Goal: Task Accomplishment & Management: Manage account settings

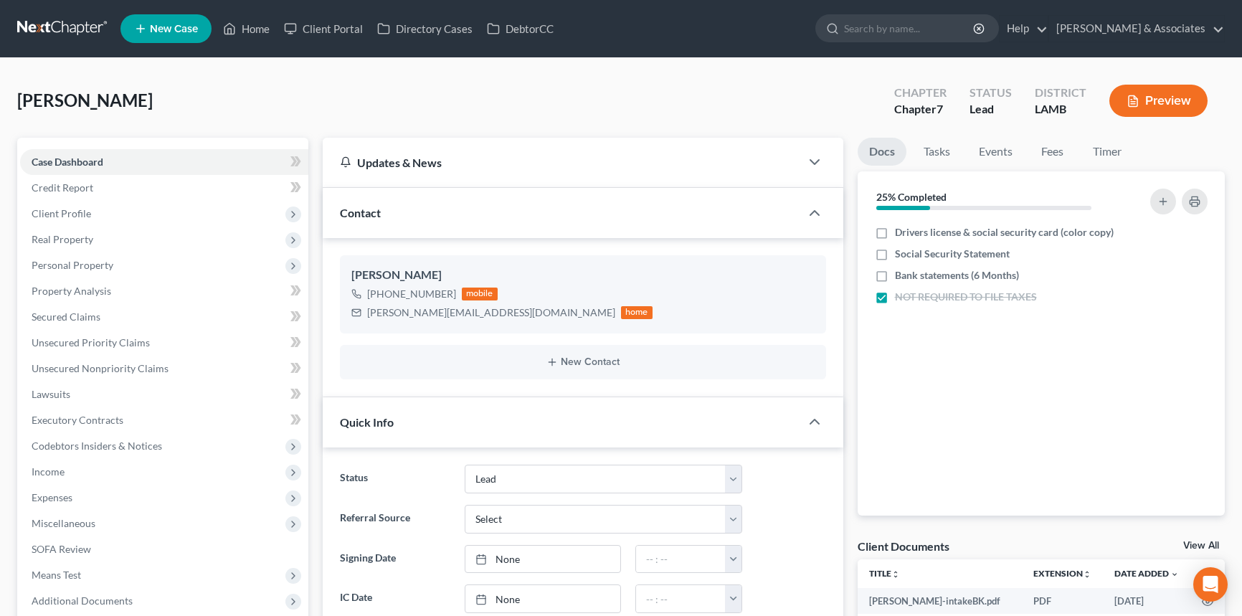
select select "13"
click at [1181, 295] on icon "button" at bounding box center [1183, 297] width 11 height 11
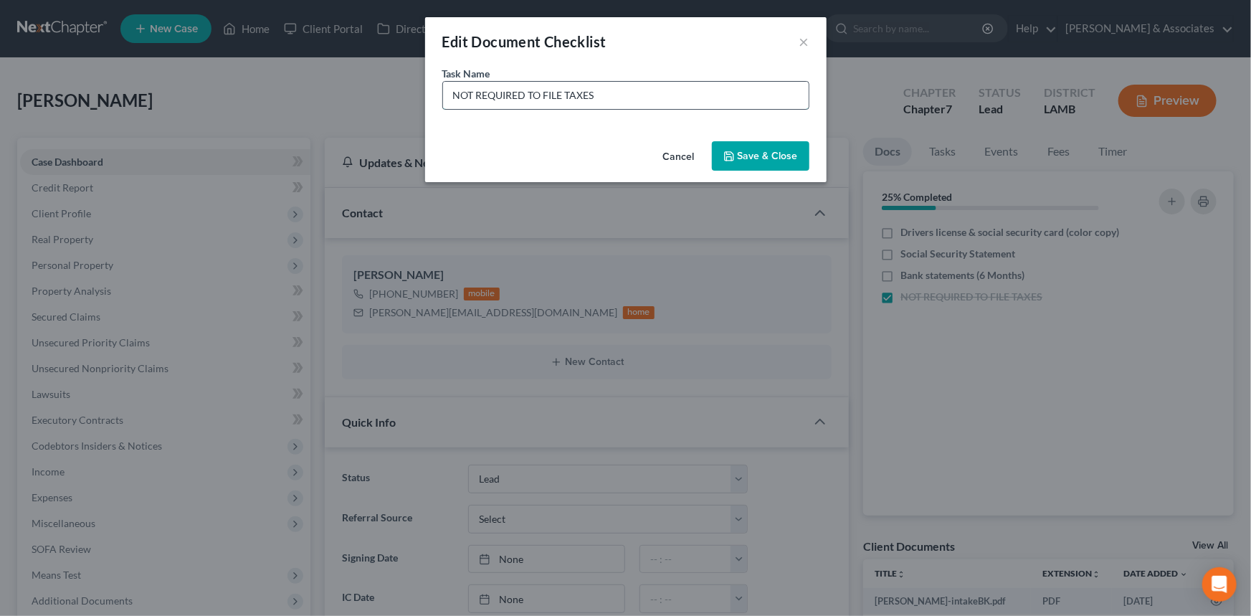
click at [717, 92] on input "NOT REQUIRED TO FILE TAXES" at bounding box center [626, 95] width 366 height 27
type input "NOT REQUIRED TO FILE TAXES Signed Tax Affidavit"
click at [733, 143] on button "Save & Close" at bounding box center [760, 156] width 97 height 30
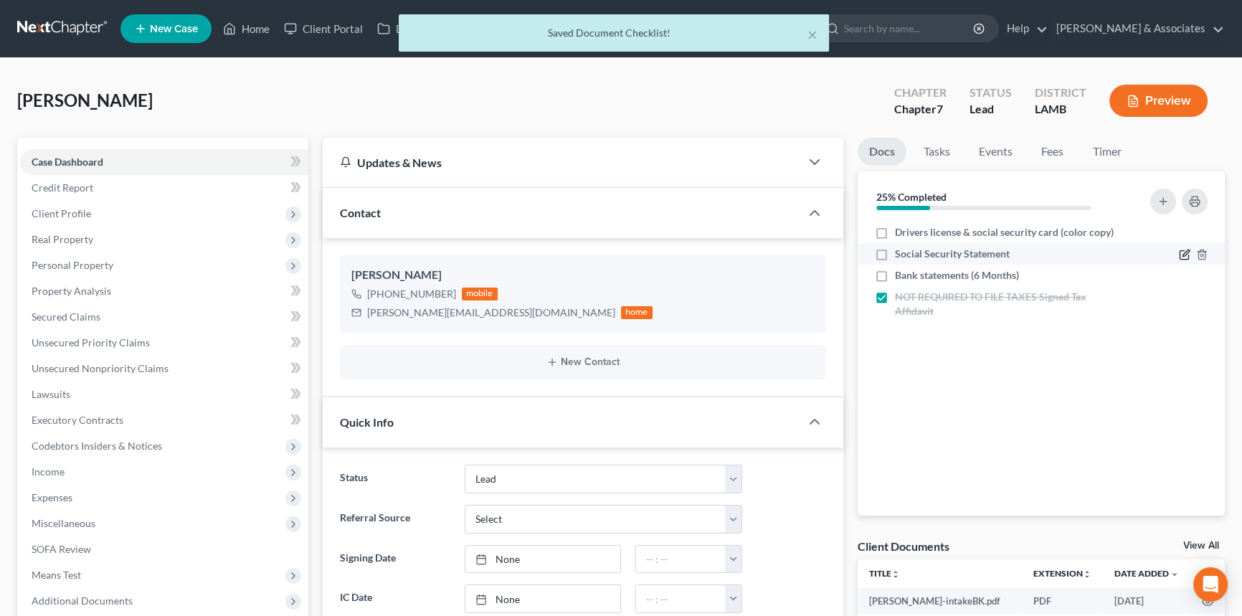
click at [1178, 249] on icon "button" at bounding box center [1183, 254] width 11 height 11
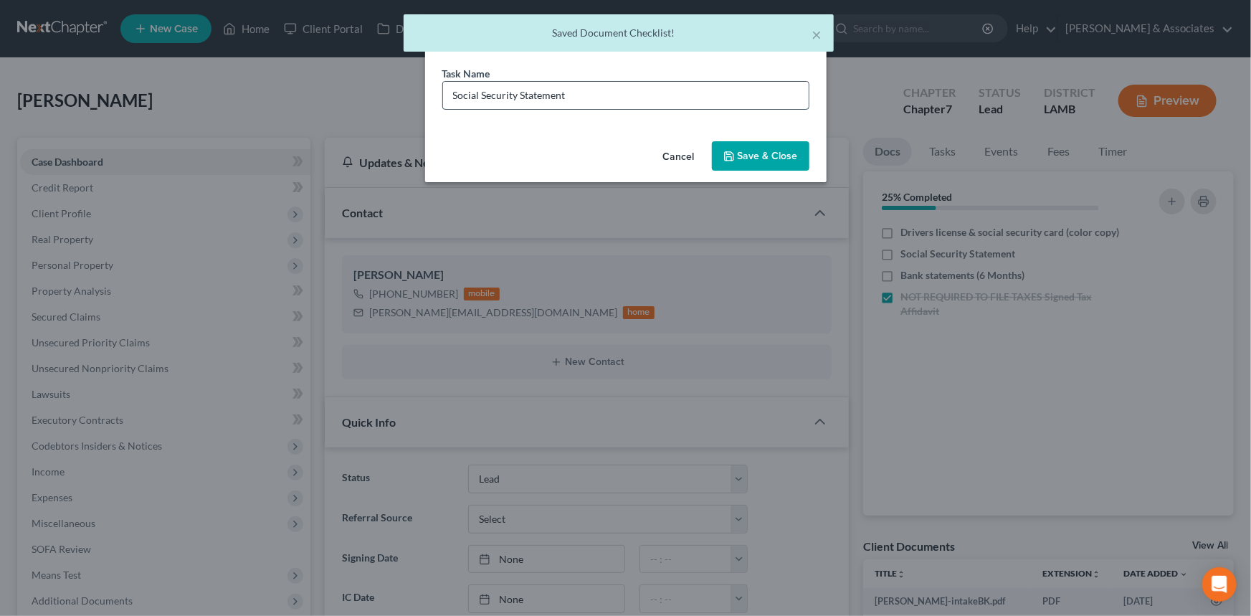
click at [644, 94] on input "Social Security Statement" at bounding box center [626, 95] width 366 height 27
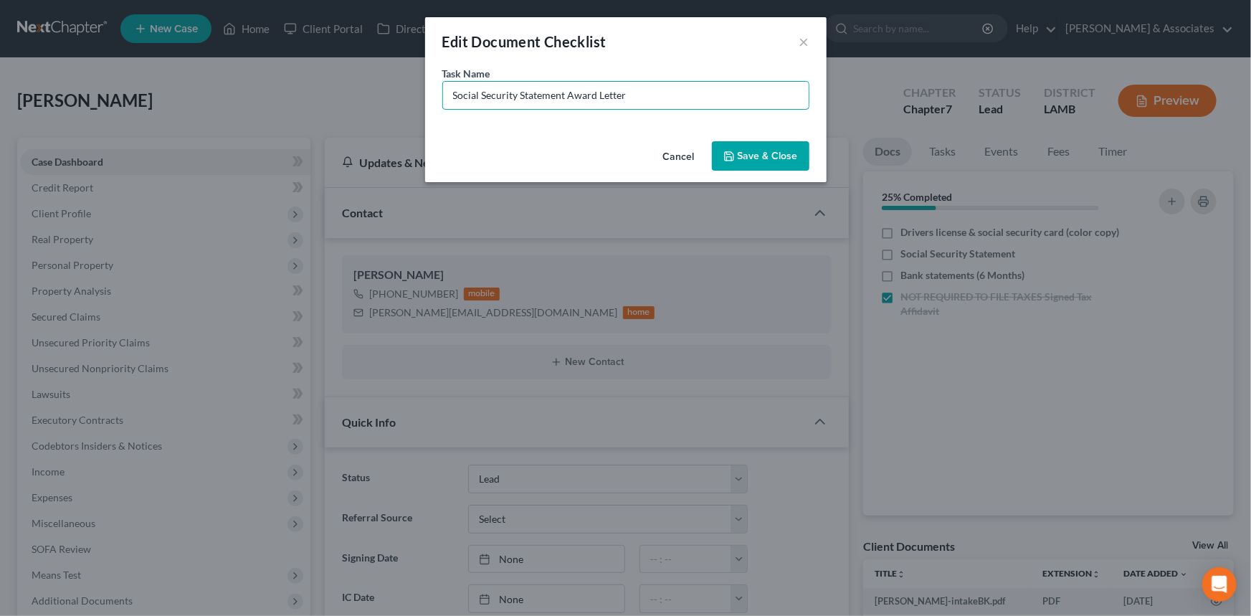
type input "Social Security Statement Award Letter"
click at [783, 161] on button "Save & Close" at bounding box center [760, 156] width 97 height 30
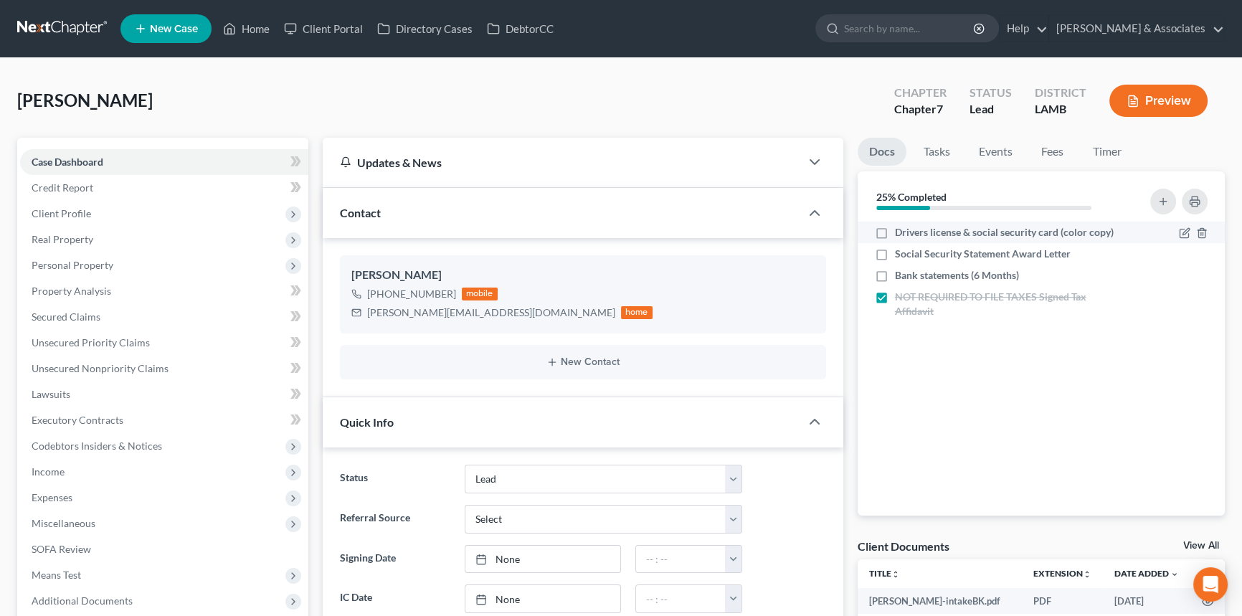
click at [895, 237] on label "Drivers license & social security card (color copy)" at bounding box center [1004, 232] width 219 height 14
click at [900, 234] on input "Drivers license & social security card (color copy)" at bounding box center [904, 229] width 9 height 9
checkbox input "true"
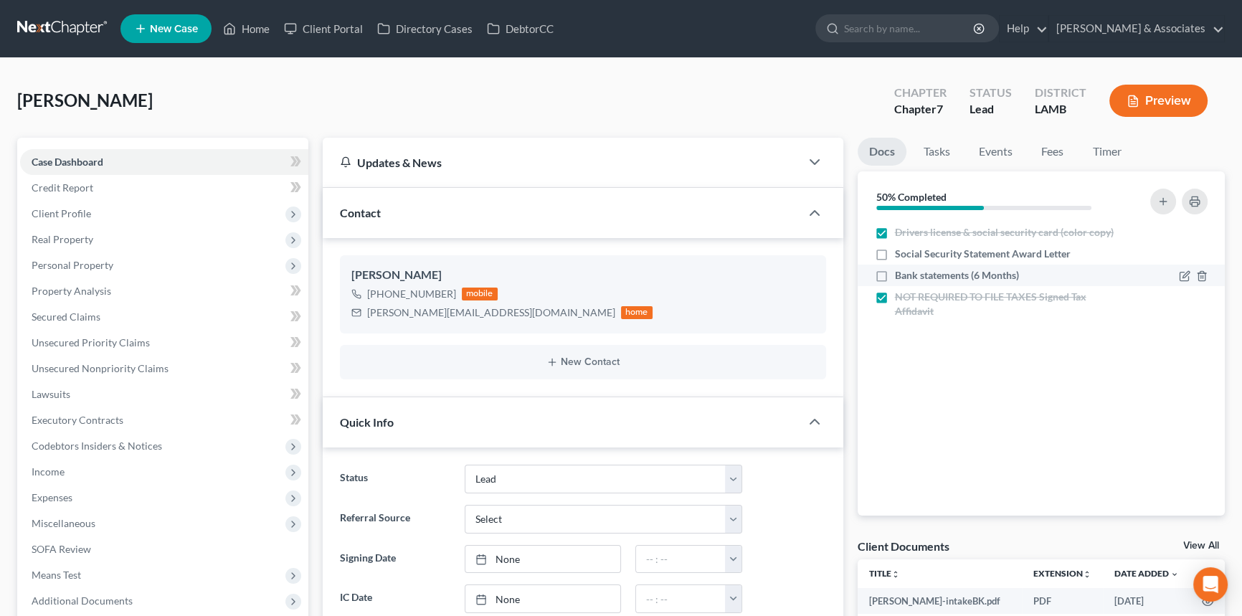
click at [895, 272] on label "Bank statements (6 Months)" at bounding box center [957, 275] width 124 height 14
click at [900, 272] on input "Bank statements (6 Months)" at bounding box center [904, 272] width 9 height 9
checkbox input "true"
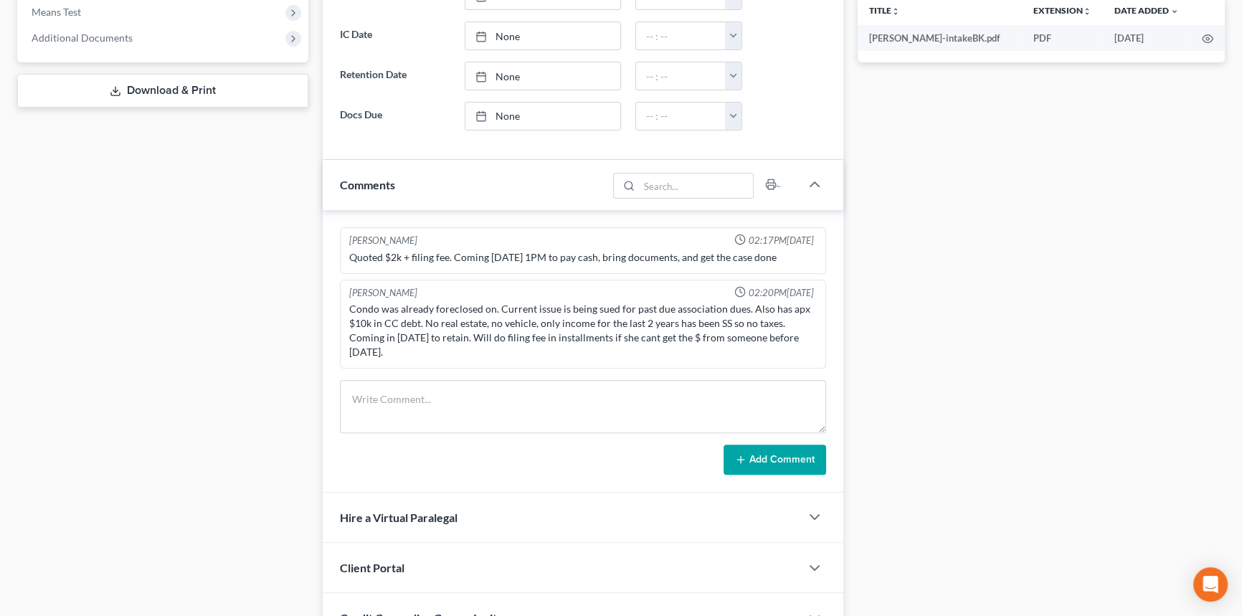
scroll to position [586, 0]
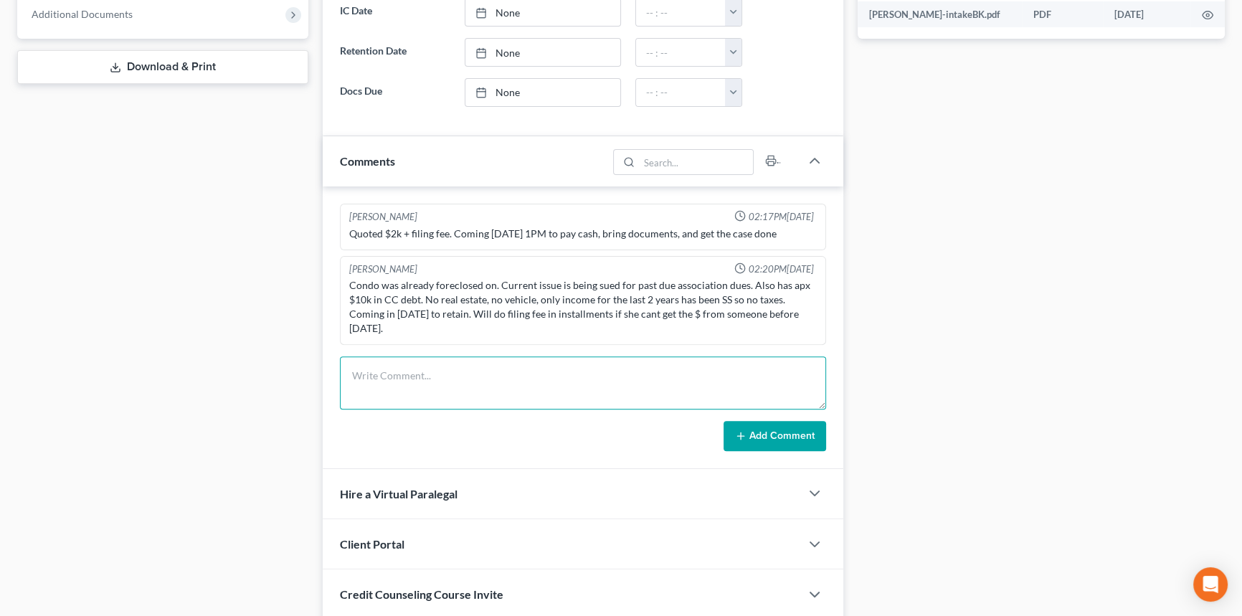
click at [426, 360] on textarea at bounding box center [583, 382] width 486 height 53
click at [566, 380] on textarea "client came in and paid $2,000 via money order. Got her retainer signed, took d…" at bounding box center [583, 382] width 486 height 53
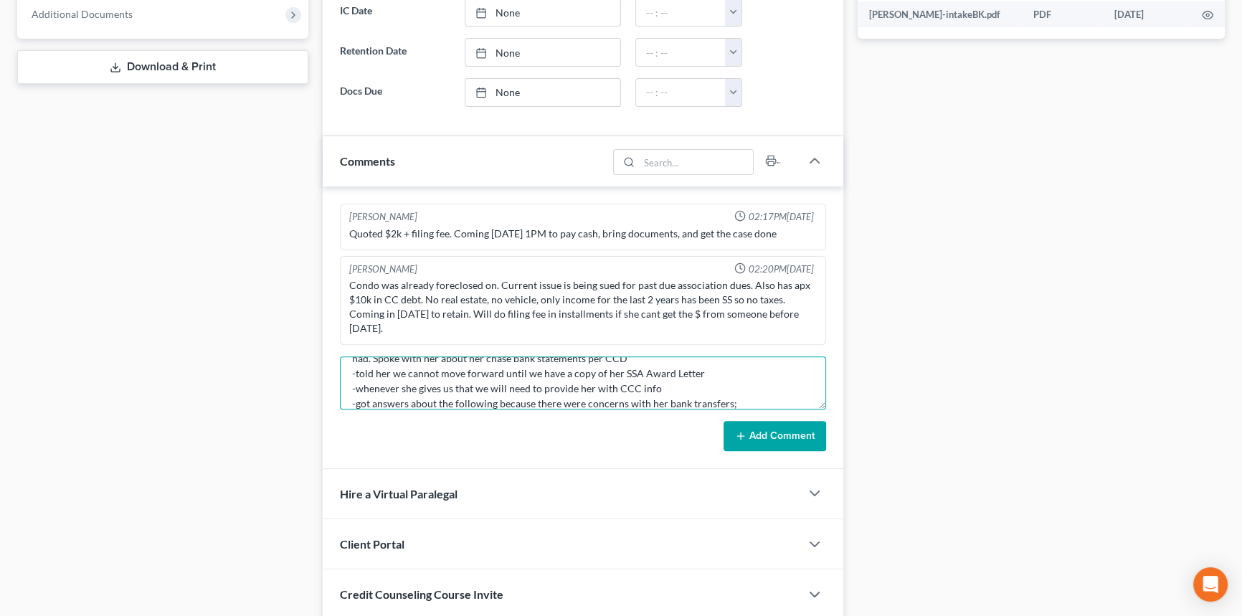
scroll to position [47, 0]
type textarea "client came in and paid $2,000 via money order. Got her retainer signed, took d…"
click at [771, 377] on textarea "client came in and paid $2,000 via money order. Got her retainer signed, took d…" at bounding box center [583, 382] width 486 height 53
type textarea "client came in and paid $2,000 via money order. Got her retainer signed, took d…"
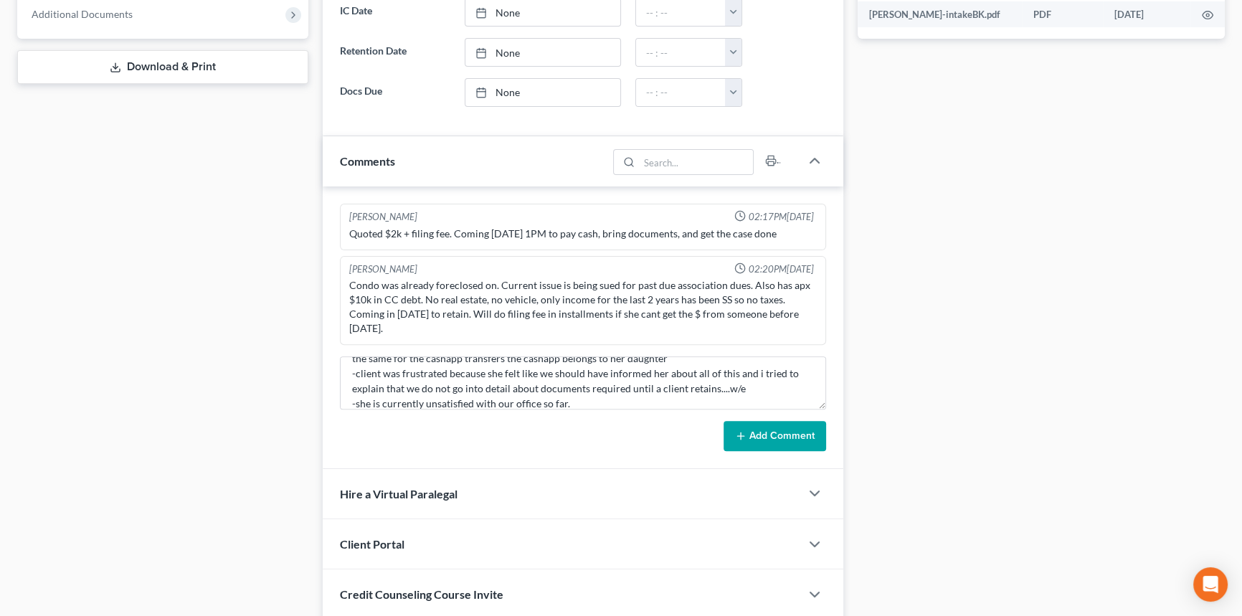
click at [771, 421] on button "Add Comment" at bounding box center [774, 436] width 103 height 30
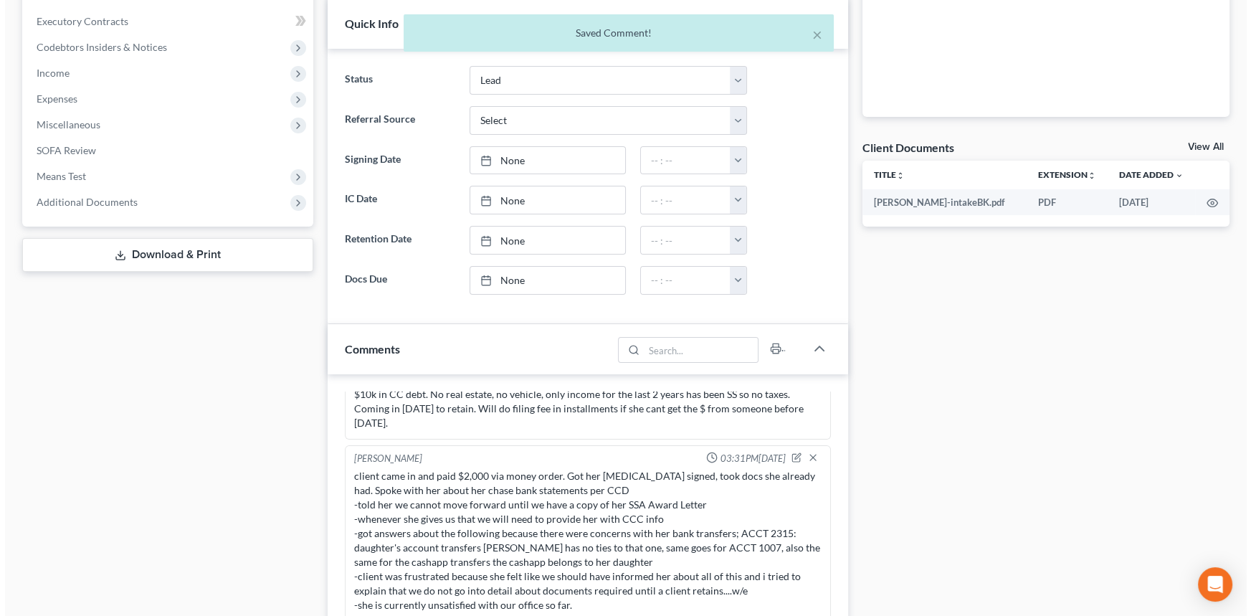
scroll to position [0, 0]
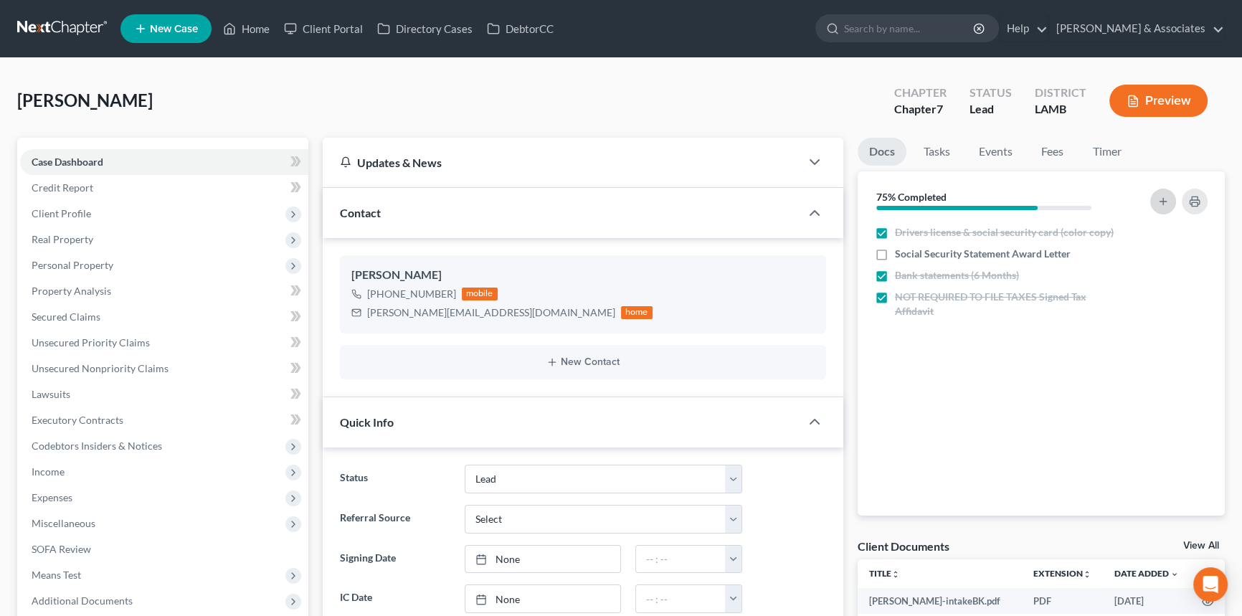
click at [1153, 199] on button "button" at bounding box center [1163, 202] width 26 height 26
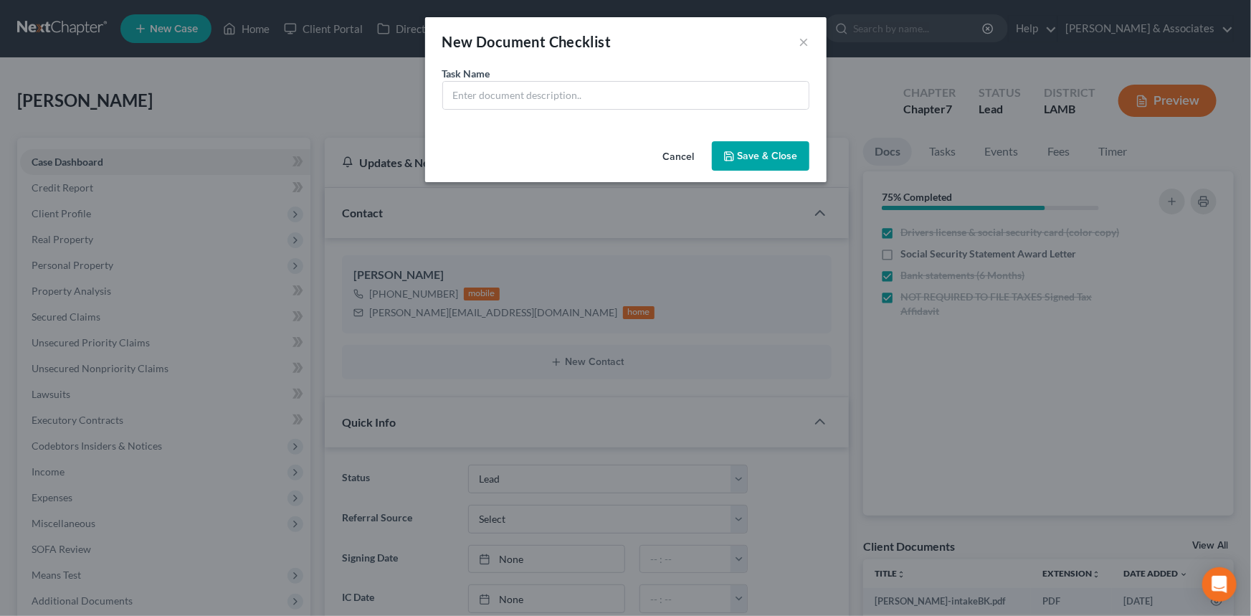
click at [630, 72] on div "Task Name *" at bounding box center [625, 88] width 367 height 44
click at [624, 97] on input "text" at bounding box center [626, 95] width 366 height 27
drag, startPoint x: 728, startPoint y: 97, endPoint x: 883, endPoint y: 118, distance: 157.0
click at [883, 118] on div "New Document Checklist × Task Name * Credit Counseling Certificate (to be compl…" at bounding box center [625, 308] width 1251 height 616
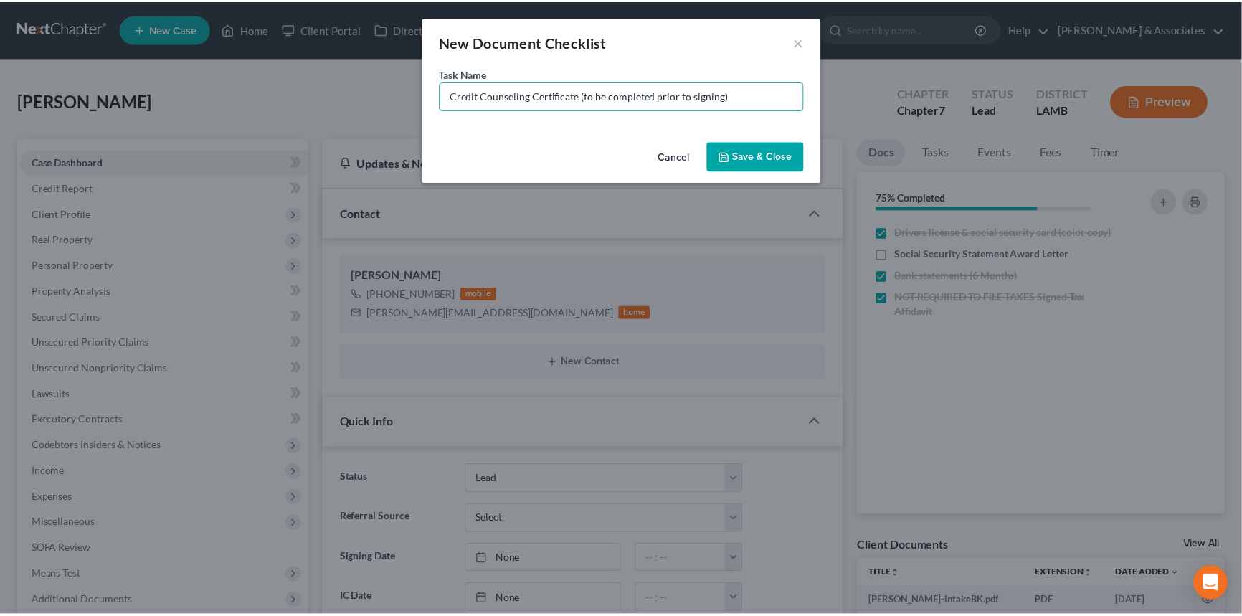
scroll to position [0, 0]
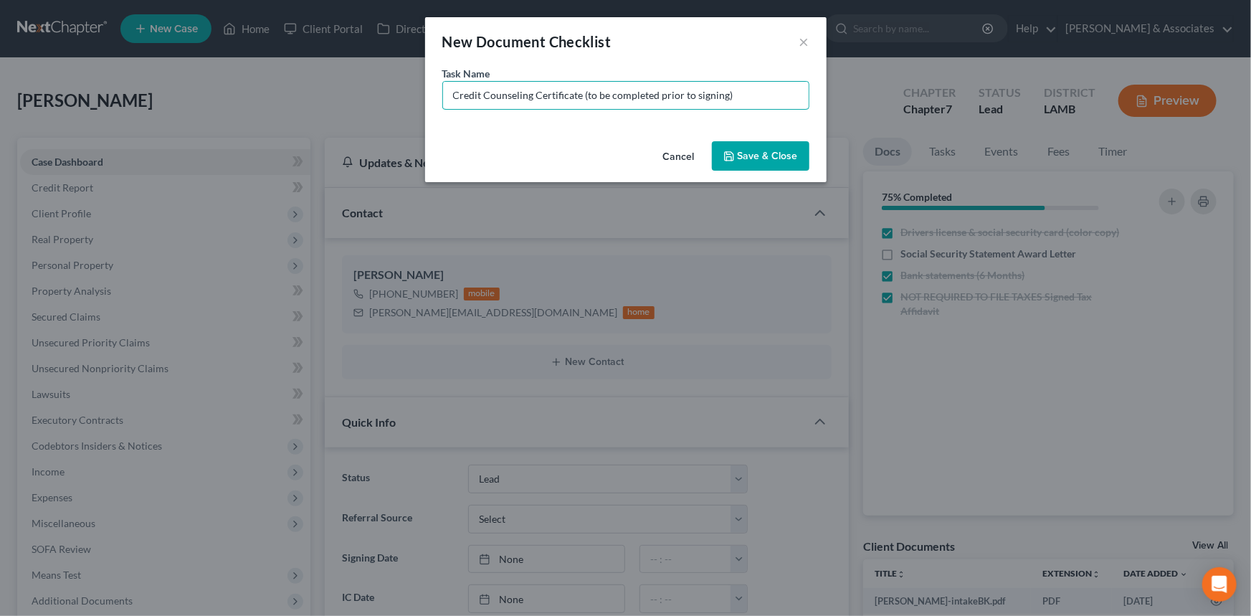
type input "Credit Counseling Certificate (to be completed prior to signing)"
click at [723, 146] on button "Save & Close" at bounding box center [760, 156] width 97 height 30
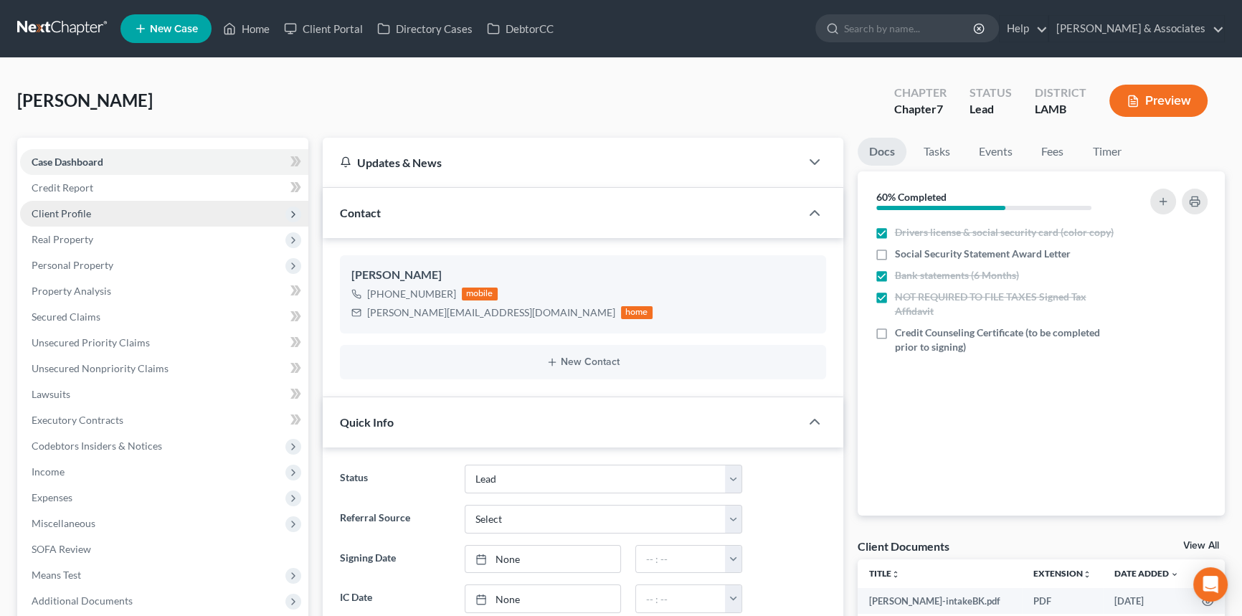
click at [103, 214] on span "Client Profile" at bounding box center [164, 214] width 288 height 26
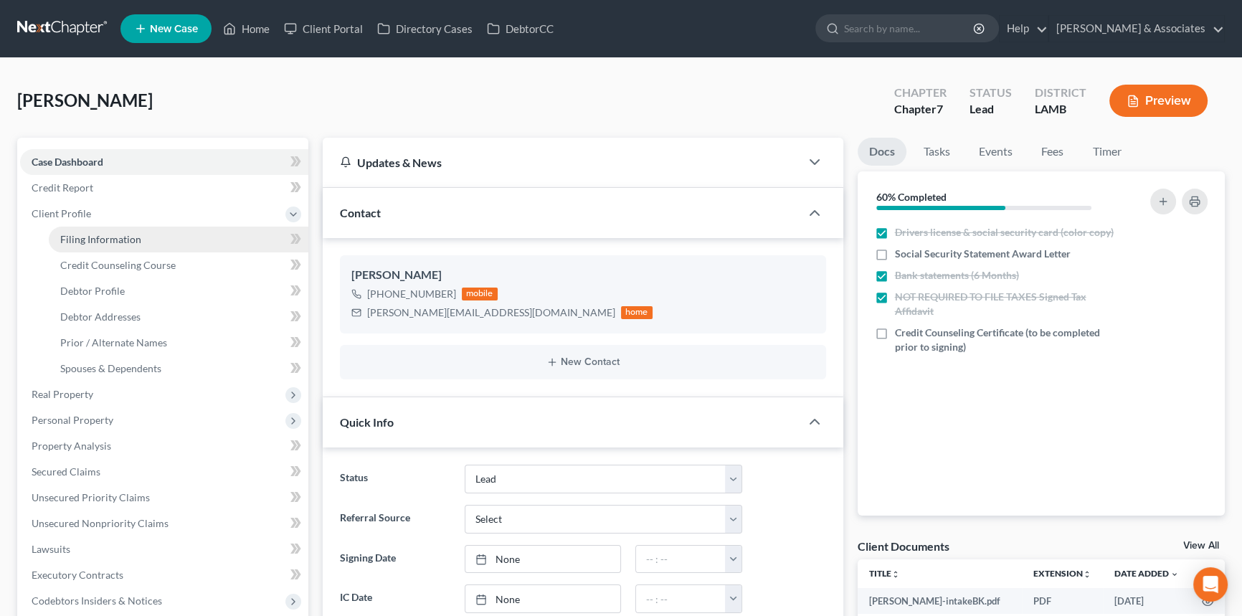
click at [113, 240] on span "Filing Information" at bounding box center [100, 239] width 81 height 12
select select "1"
select select "0"
select select "19"
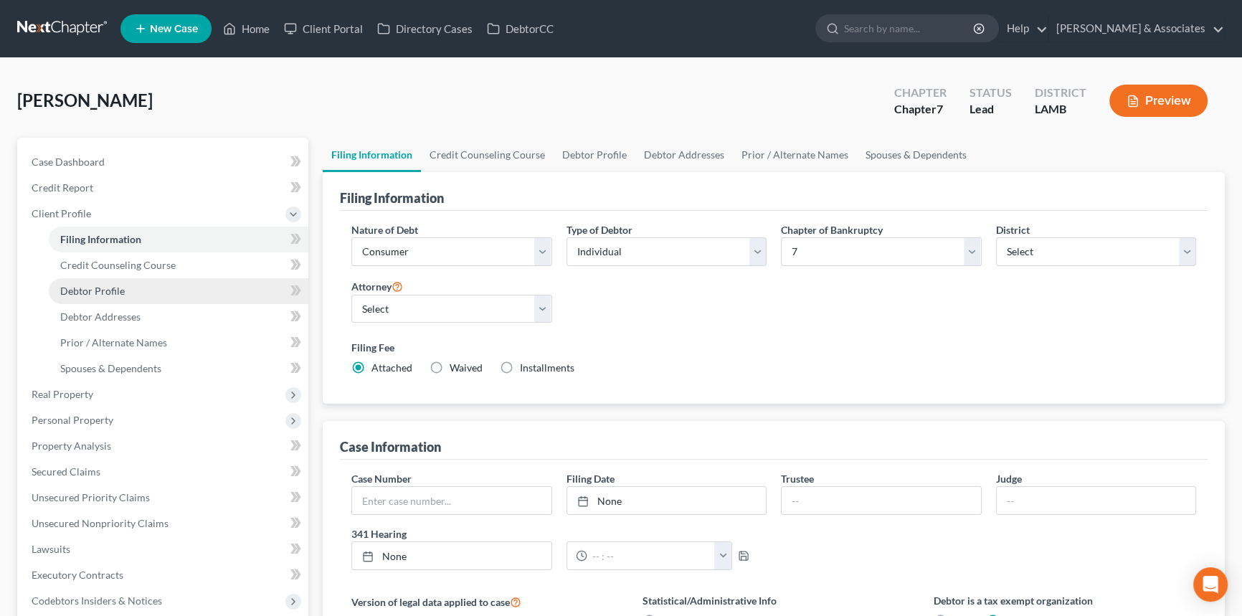
click at [92, 288] on span "Debtor Profile" at bounding box center [92, 291] width 65 height 12
select select "0"
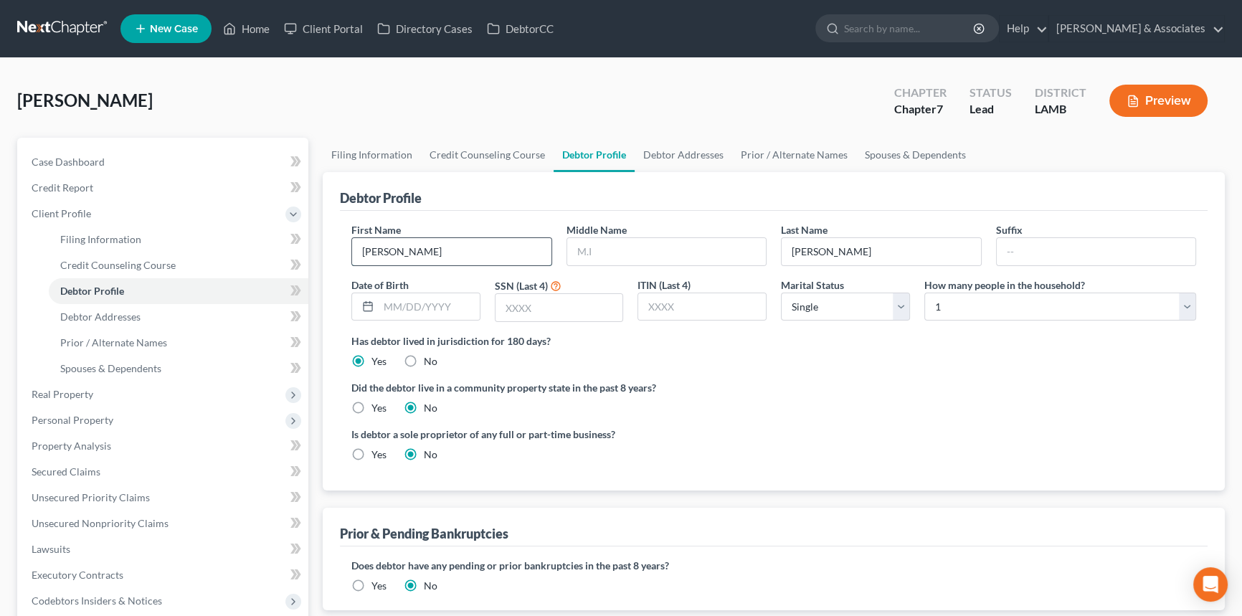
click at [454, 239] on input "Rae" at bounding box center [451, 251] width 199 height 27
type input "Varile"
click at [621, 256] on input "text" at bounding box center [666, 251] width 199 height 27
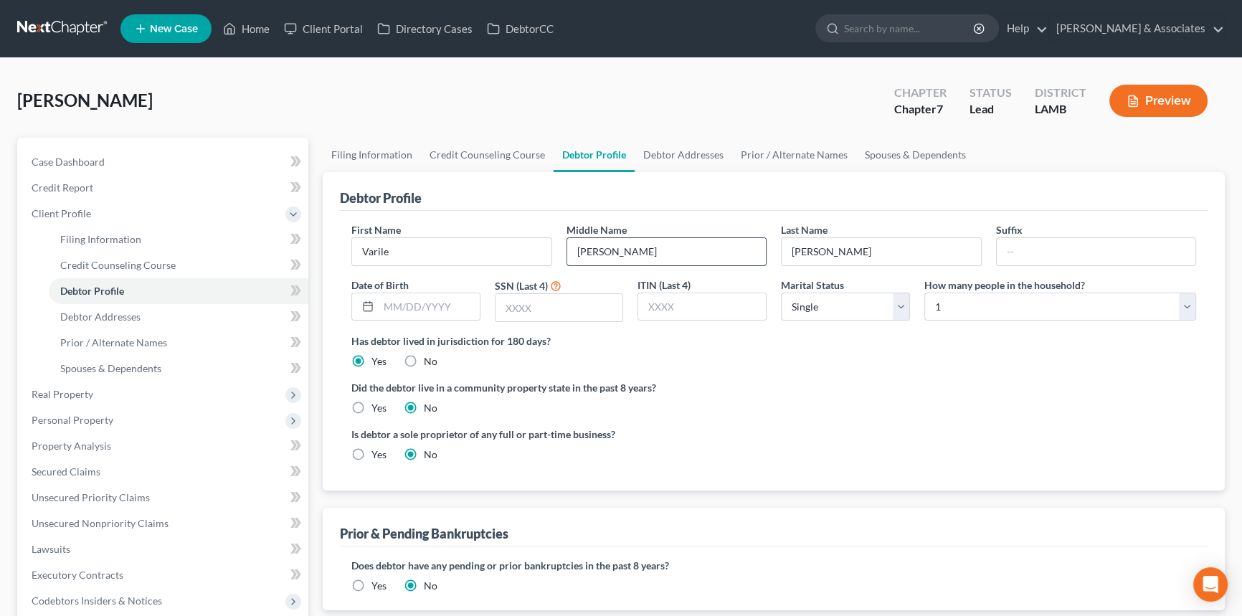
type input "Pitre"
click at [714, 387] on label "Did the debtor live in a community property state in the past 8 years?" at bounding box center [773, 387] width 844 height 15
click at [105, 153] on link "Case Dashboard" at bounding box center [164, 162] width 288 height 26
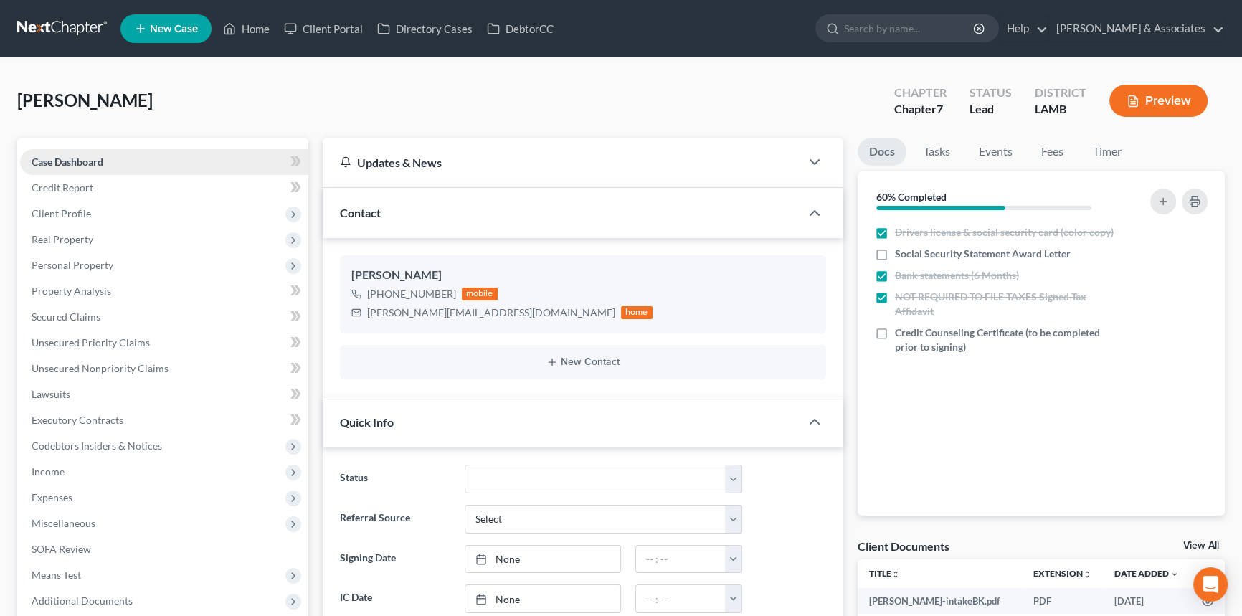
scroll to position [145, 0]
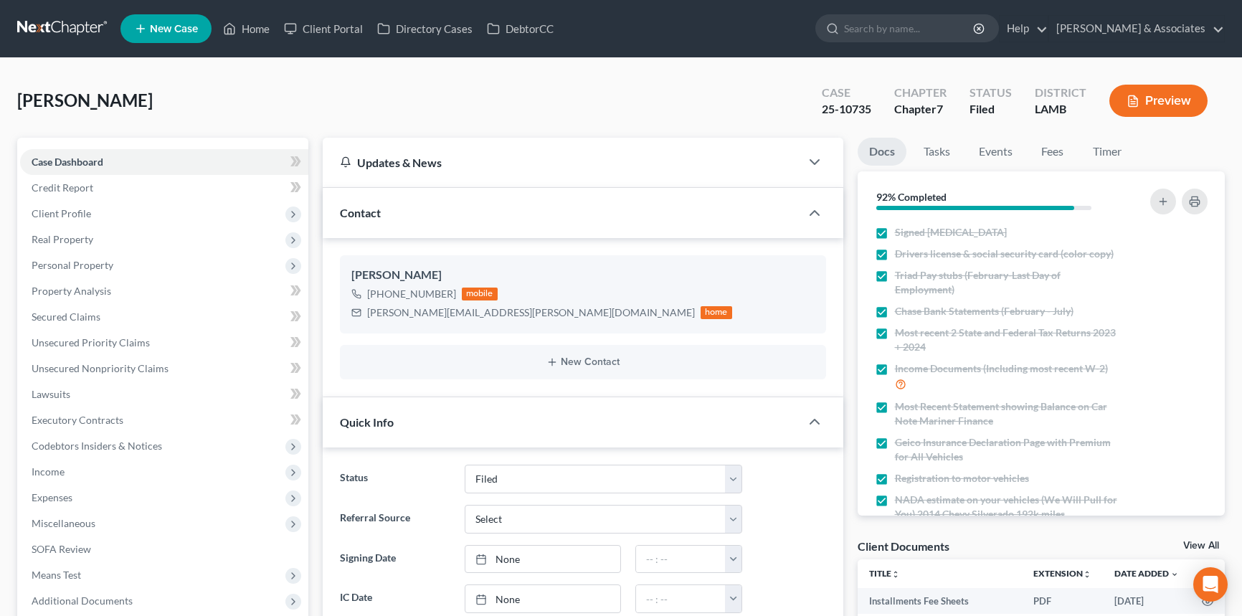
select select "8"
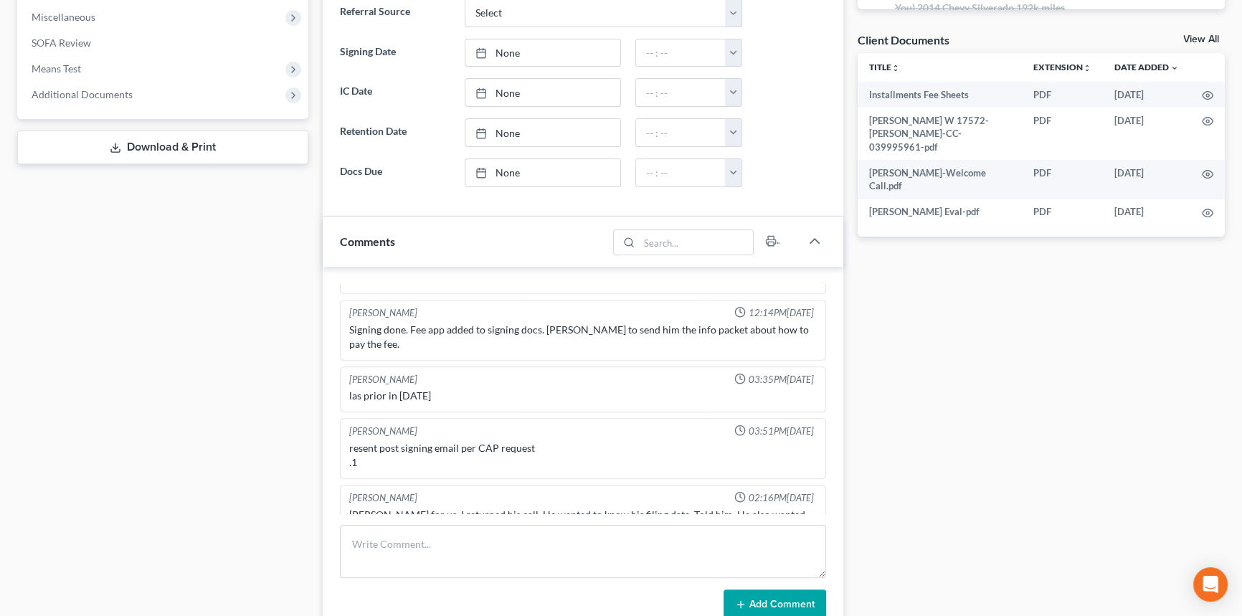
scroll to position [652, 0]
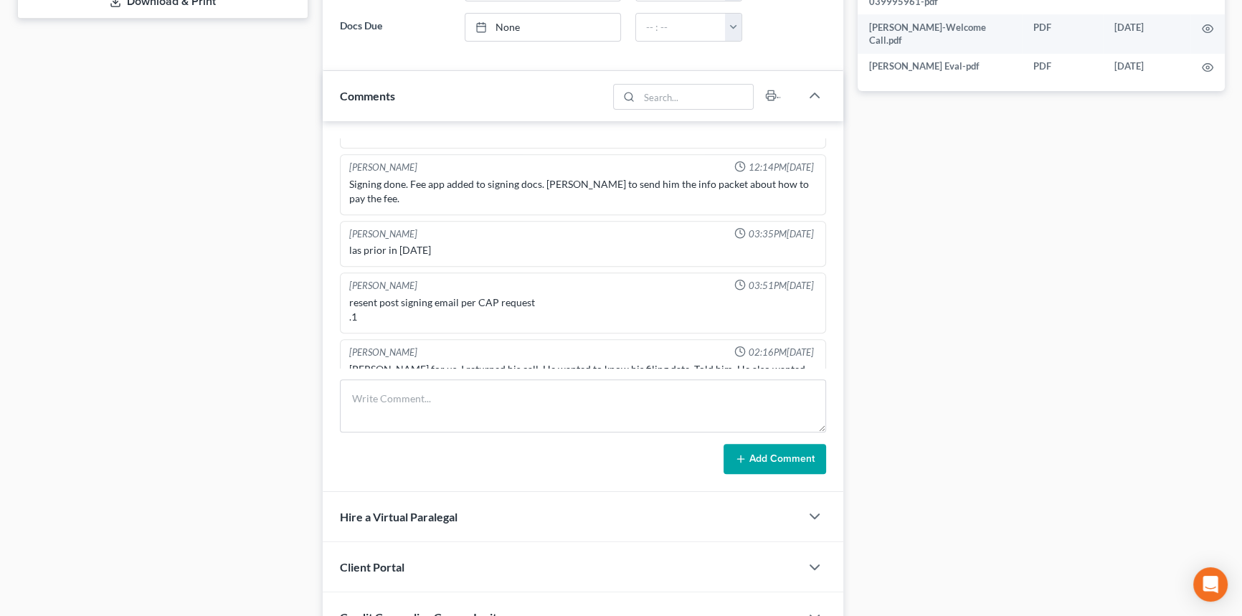
click at [383, 376] on div "Richard Prunick 01:04PM, 06/11/2025 Did eval with has 110000 in GUS and 30000 a…" at bounding box center [583, 306] width 520 height 371
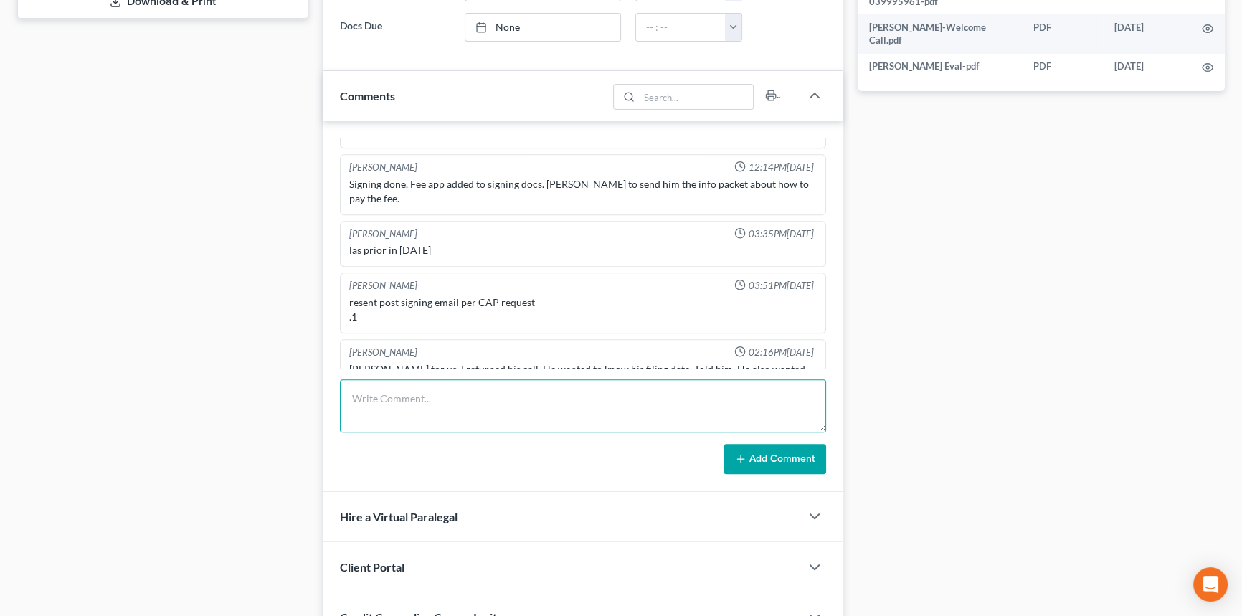
click at [387, 383] on textarea at bounding box center [583, 405] width 486 height 53
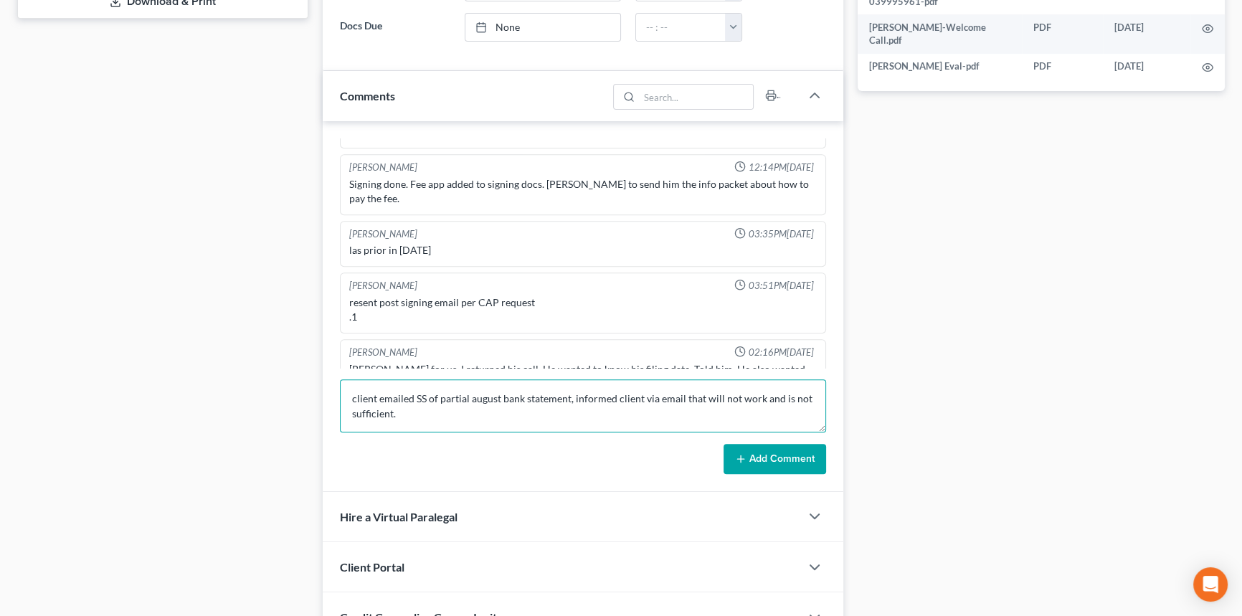
type textarea "client emailed SS of partial august bank statement, informed client via email t…"
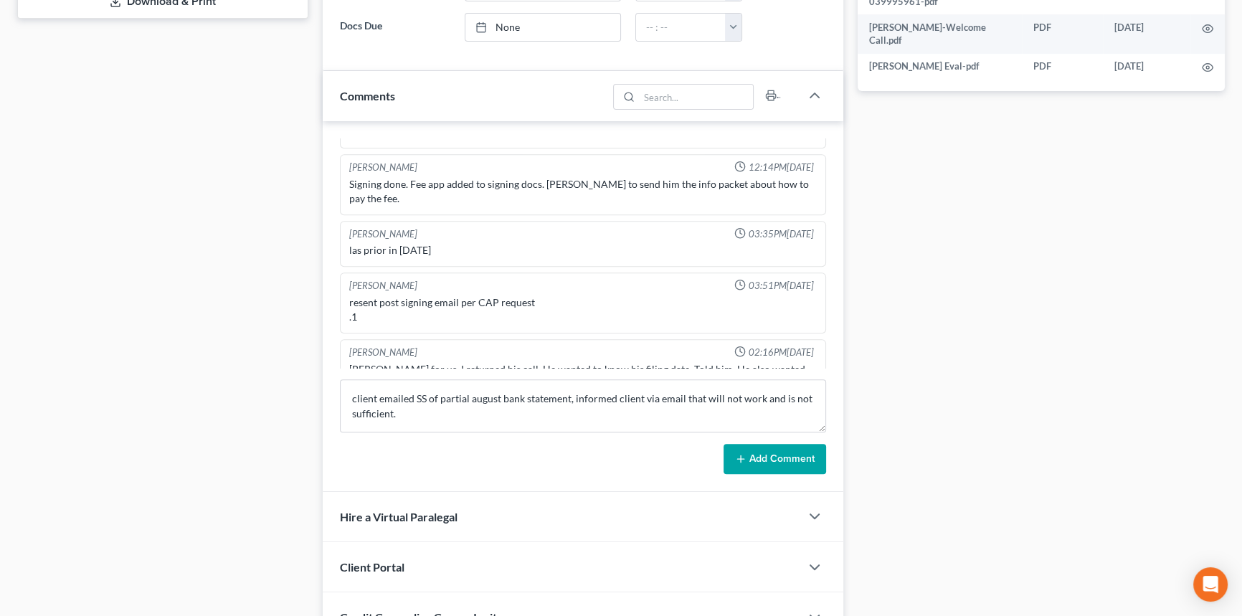
click at [786, 454] on button "Add Comment" at bounding box center [774, 459] width 103 height 30
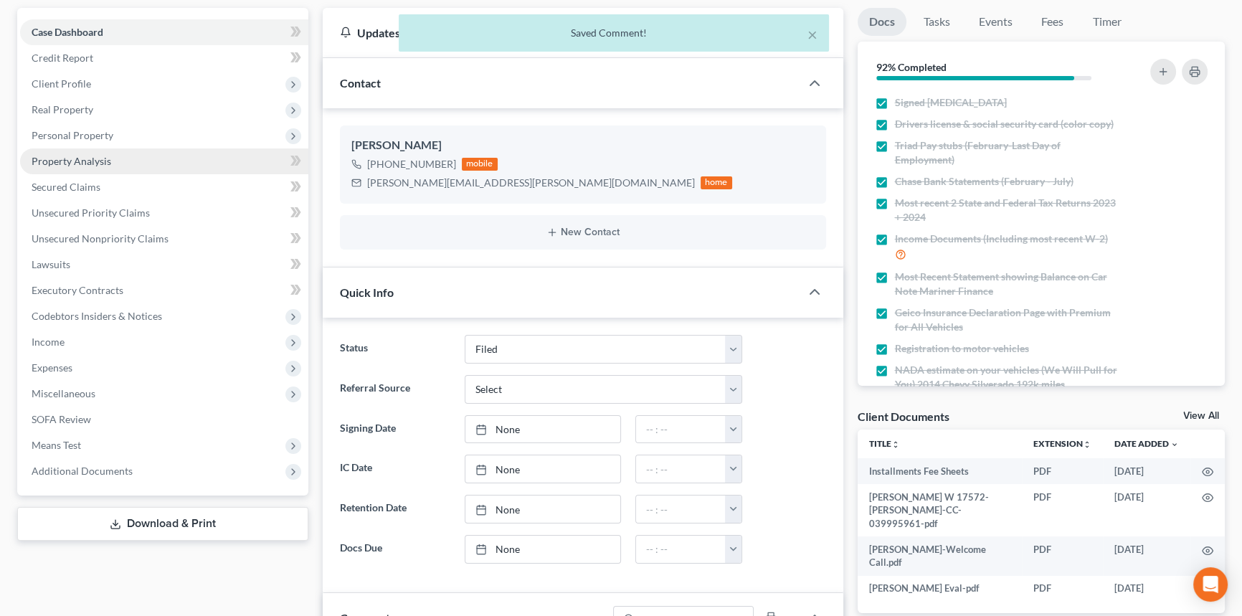
scroll to position [0, 0]
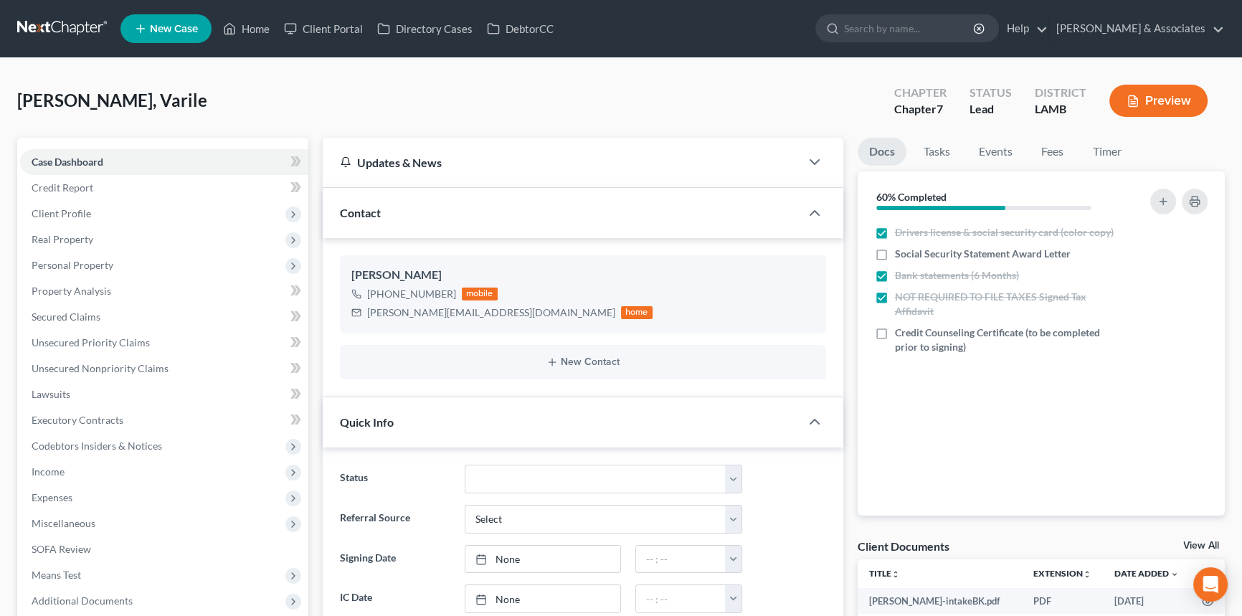
scroll to position [145, 0]
click at [588, 353] on div "New Contact" at bounding box center [583, 362] width 486 height 34
click at [788, 322] on icon "button" at bounding box center [791, 321] width 11 height 11
select select "0"
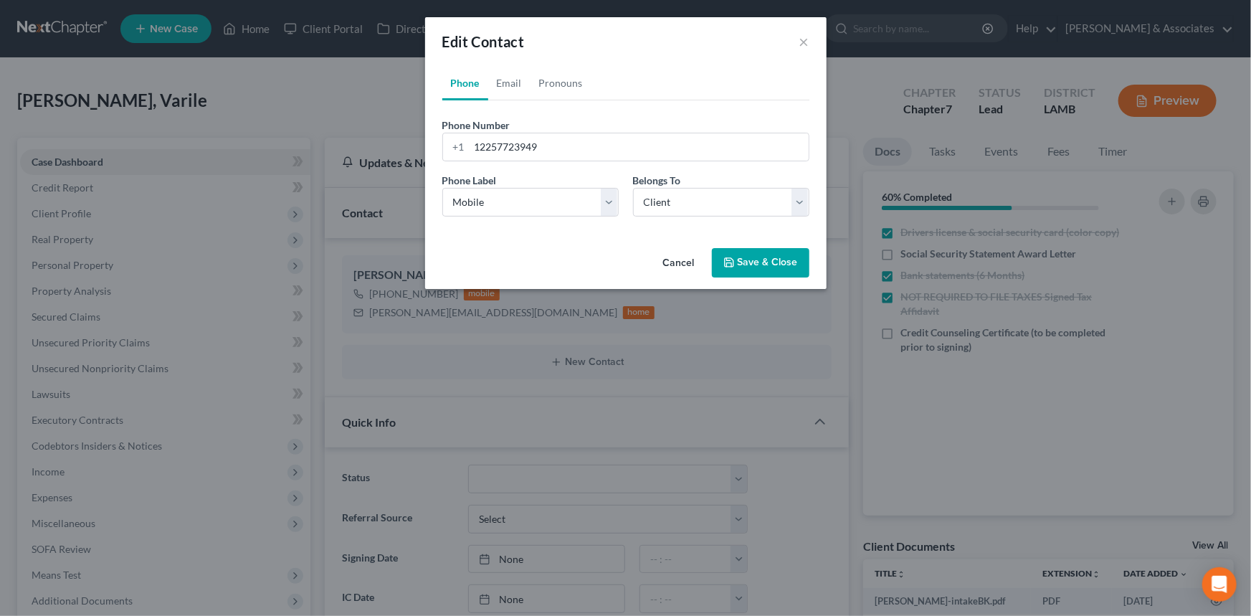
click at [495, 103] on div "Phone Number * +1 12257723949 Ext. Phone Label * Select Mobile Home Work Other …" at bounding box center [625, 164] width 367 height 128
click at [672, 266] on button "Cancel" at bounding box center [679, 263] width 54 height 29
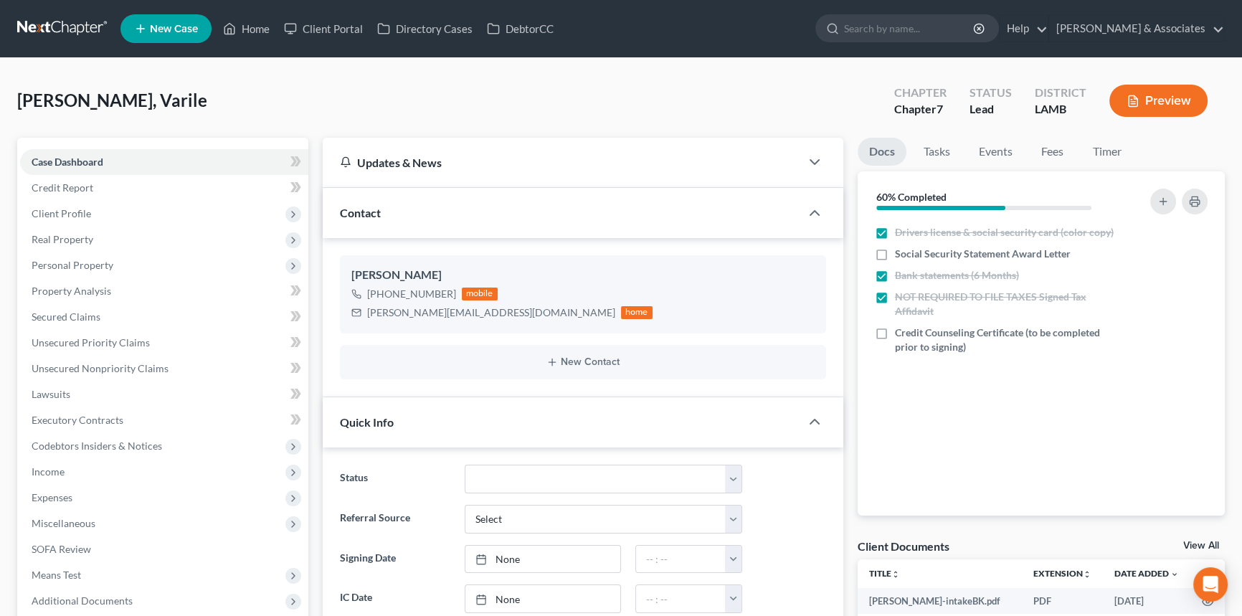
click at [591, 346] on div "New Contact" at bounding box center [583, 362] width 486 height 34
click at [581, 361] on button "New Contact" at bounding box center [582, 361] width 463 height 11
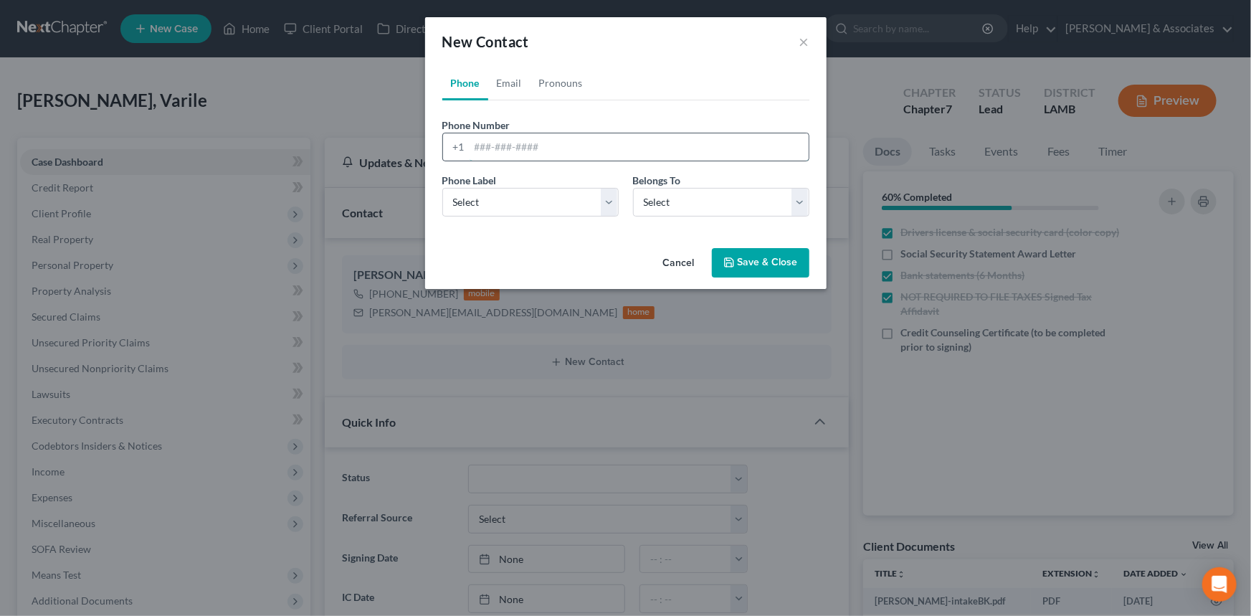
click at [549, 153] on input "tel" at bounding box center [639, 146] width 339 height 27
type input "0000000000"
click at [543, 213] on select "Select Mobile Home Work Other" at bounding box center [530, 202] width 176 height 29
select select "3"
click at [442, 188] on select "Select Mobile Home Work Other" at bounding box center [530, 202] width 176 height 29
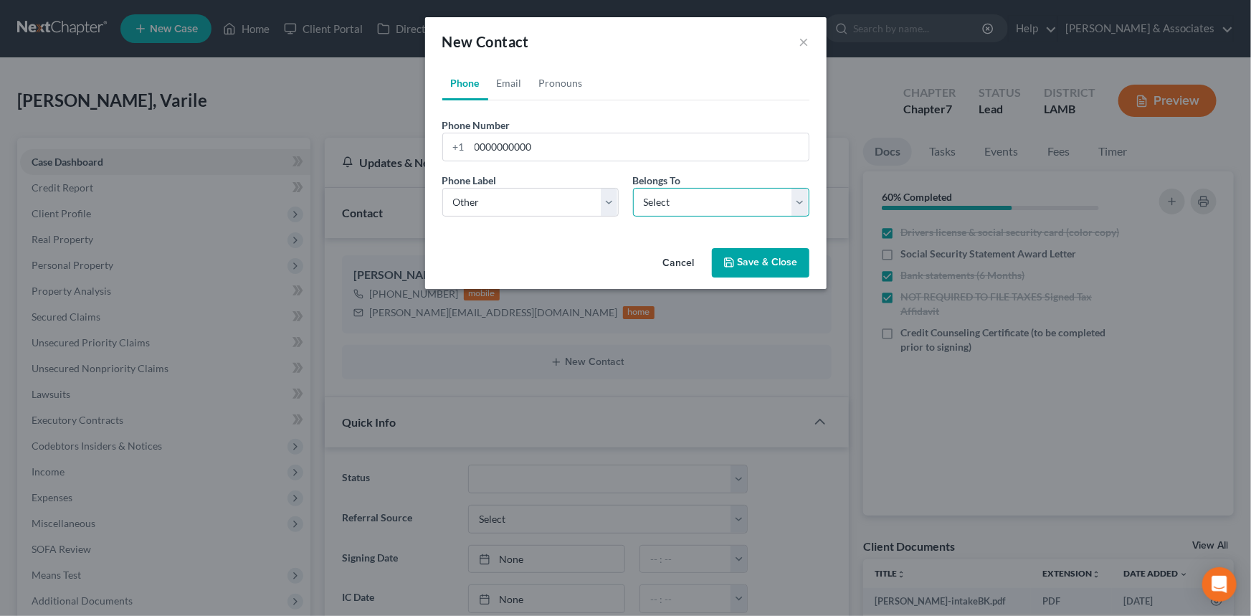
click at [661, 201] on select "Select Client Other" at bounding box center [721, 202] width 176 height 29
select select "1"
click at [633, 188] on select "Select Client Other" at bounding box center [721, 202] width 176 height 29
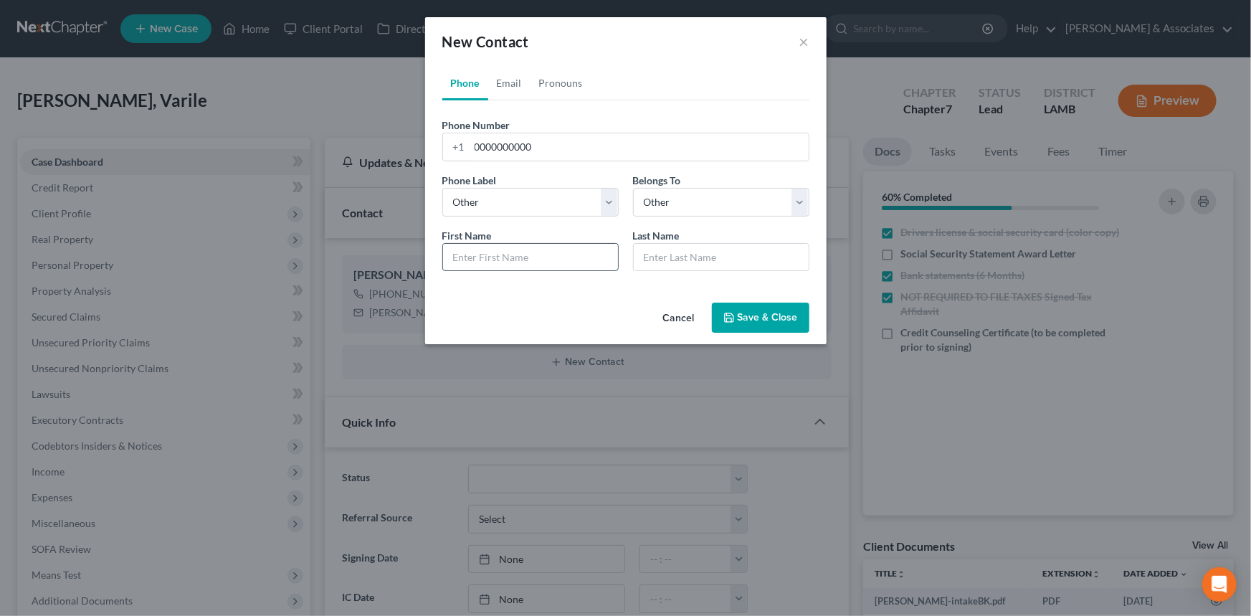
click at [538, 247] on input "text" at bounding box center [530, 257] width 175 height 27
type input "SHE GOES BY HER"
type input "NICKNAME "RAE""
click at [805, 304] on button "Save & Close" at bounding box center [760, 317] width 97 height 30
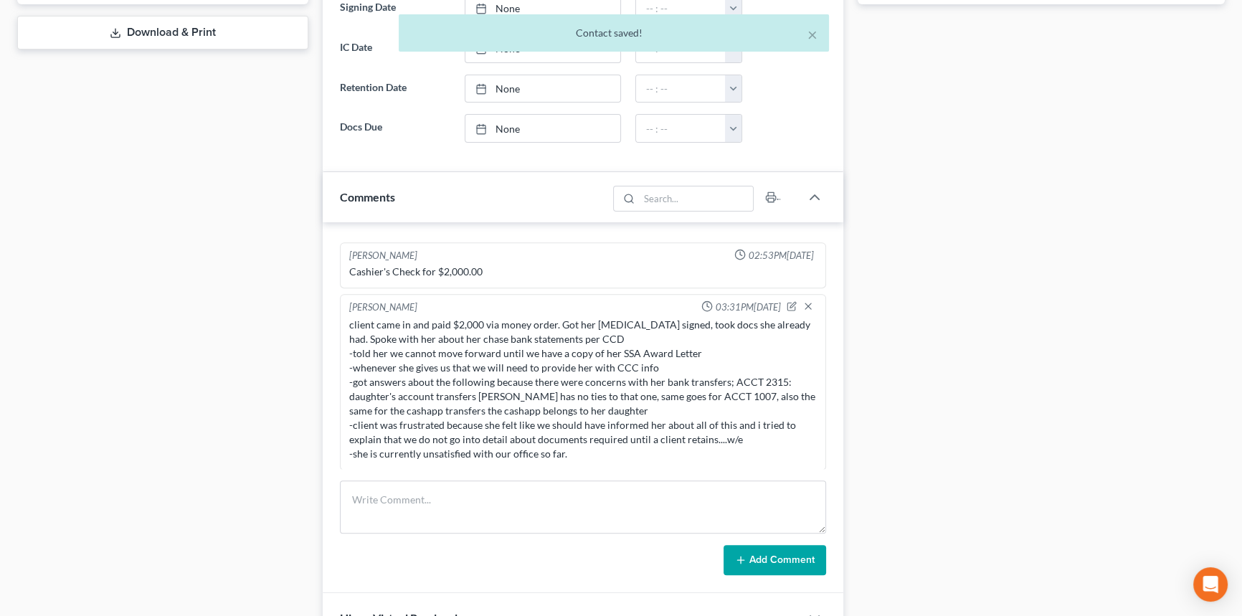
scroll to position [652, 0]
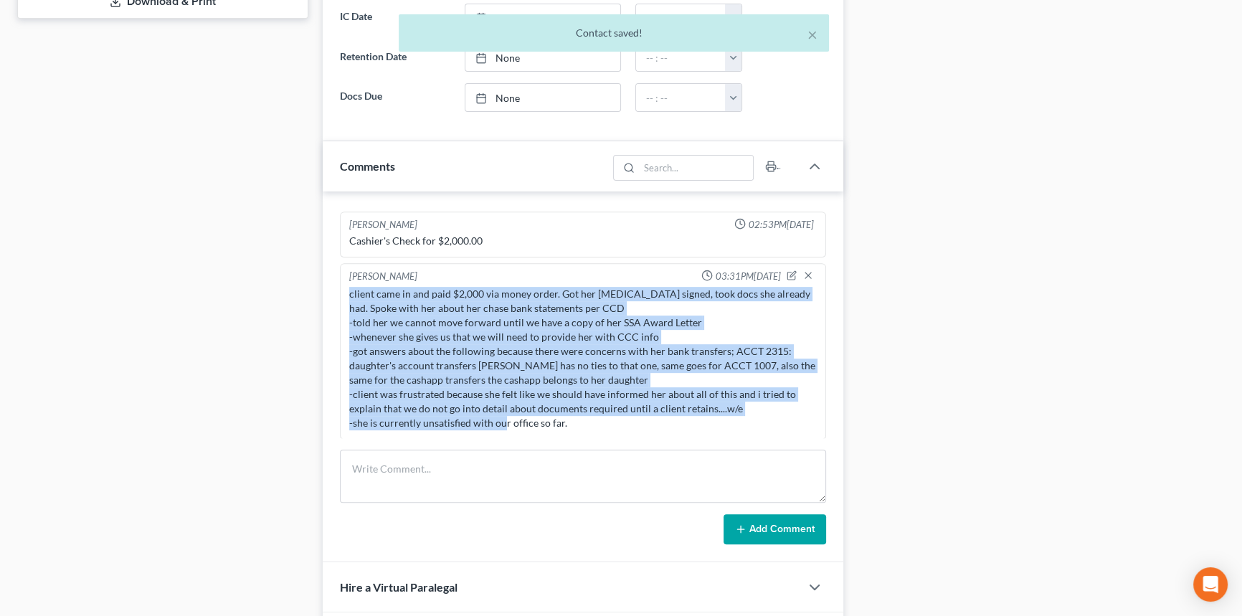
drag, startPoint x: 576, startPoint y: 424, endPoint x: 328, endPoint y: 285, distance: 284.6
click at [328, 285] on div "Morley Diment 02:17PM, 08/21/2025 Quoted $2k + filing fee. Coming 8/22 @ 1PM to…" at bounding box center [583, 376] width 520 height 371
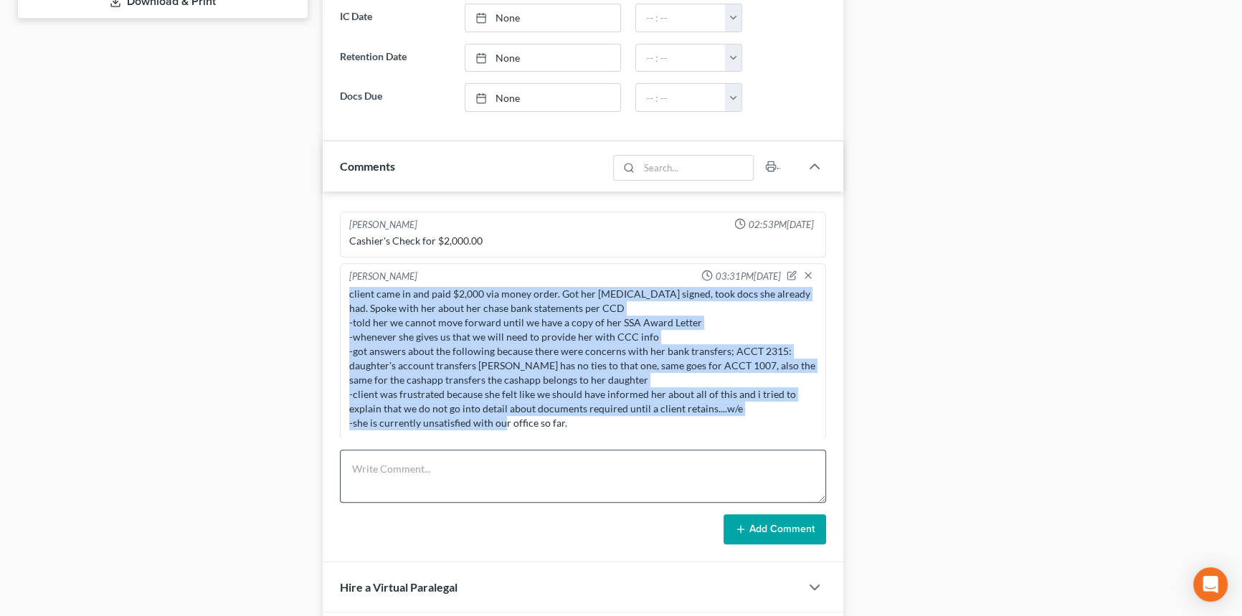
copy div "client came in and paid $2,000 via money order. Got her retainer signed, took d…"
click at [961, 7] on div "Docs Tasks Events Fees Timer 60% Completed Nothing here yet! Drivers license & …" at bounding box center [1041, 125] width 382 height 1278
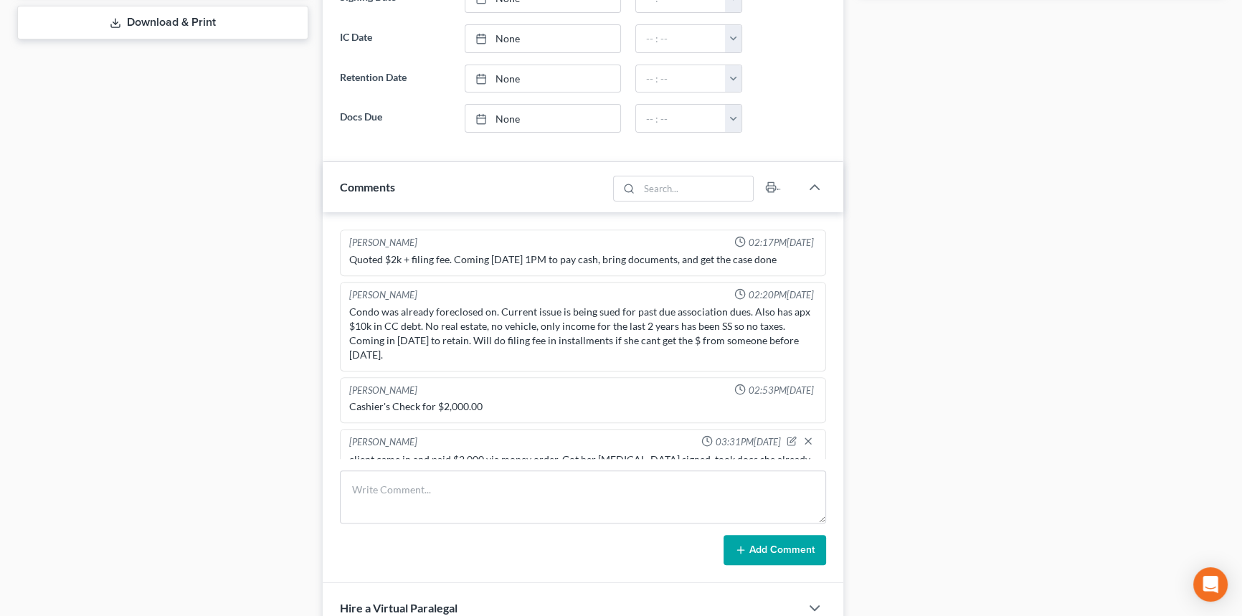
scroll to position [521, 0]
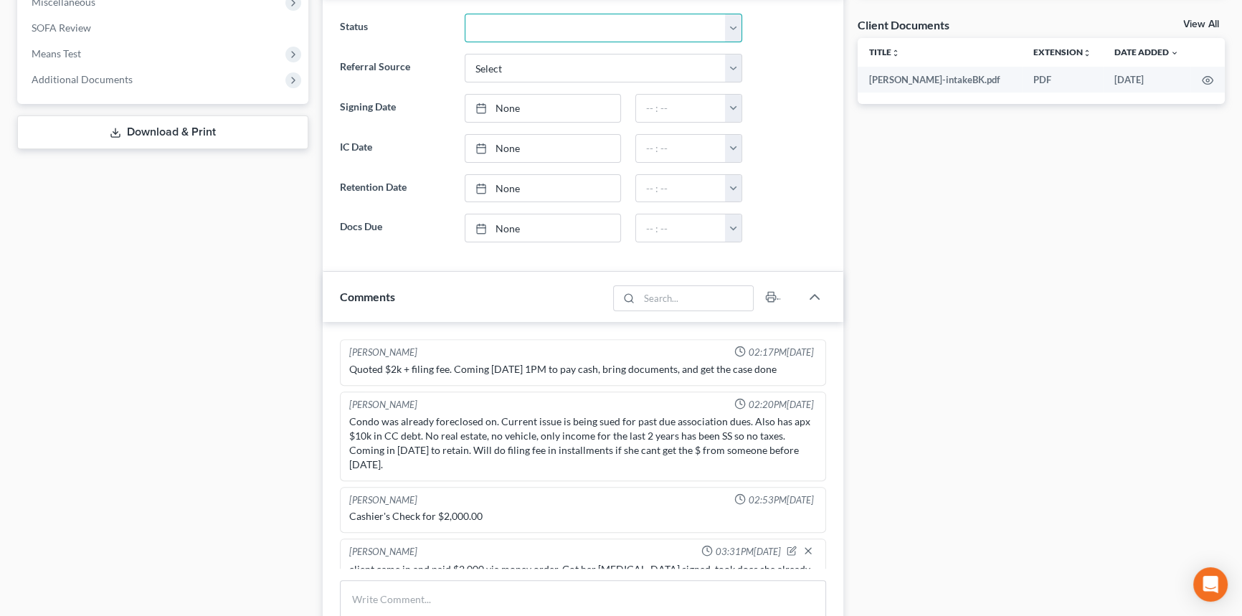
click at [551, 37] on select "Amended Plan Needed Awaiting Income Closed Confirmed Discharged Dismissed Docs …" at bounding box center [602, 28] width 277 height 29
select select "6"
click at [464, 14] on select "Amended Plan Needed Awaiting Income Closed Confirmed Discharged Dismissed Docs …" at bounding box center [602, 28] width 277 height 29
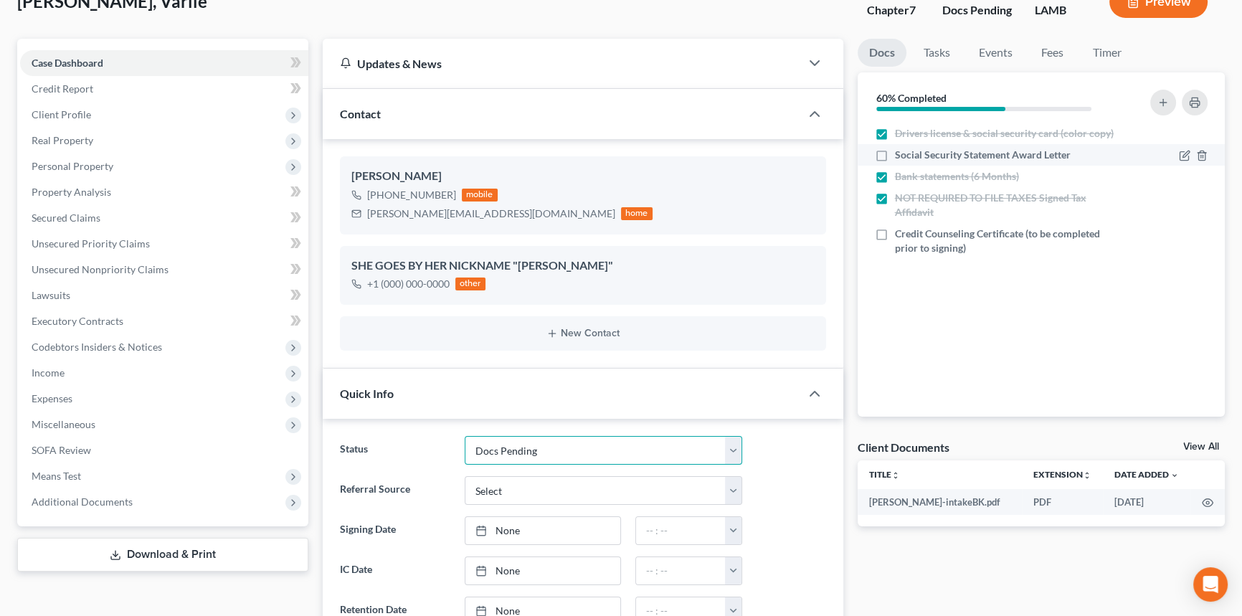
scroll to position [0, 0]
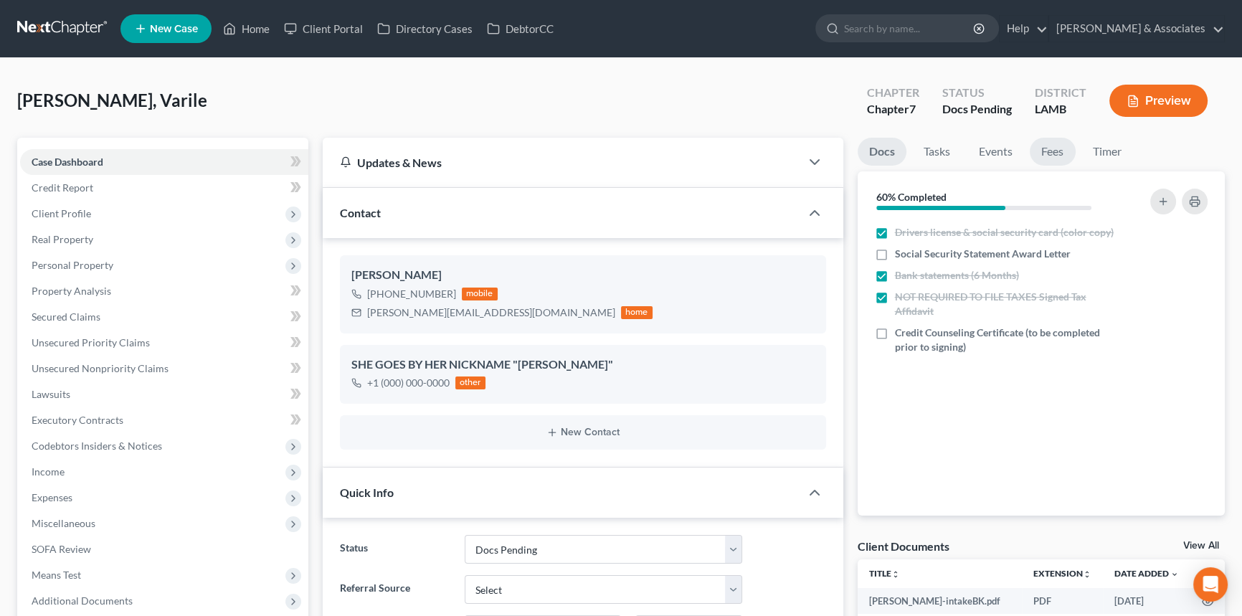
click at [1047, 142] on link "Fees" at bounding box center [1052, 152] width 46 height 28
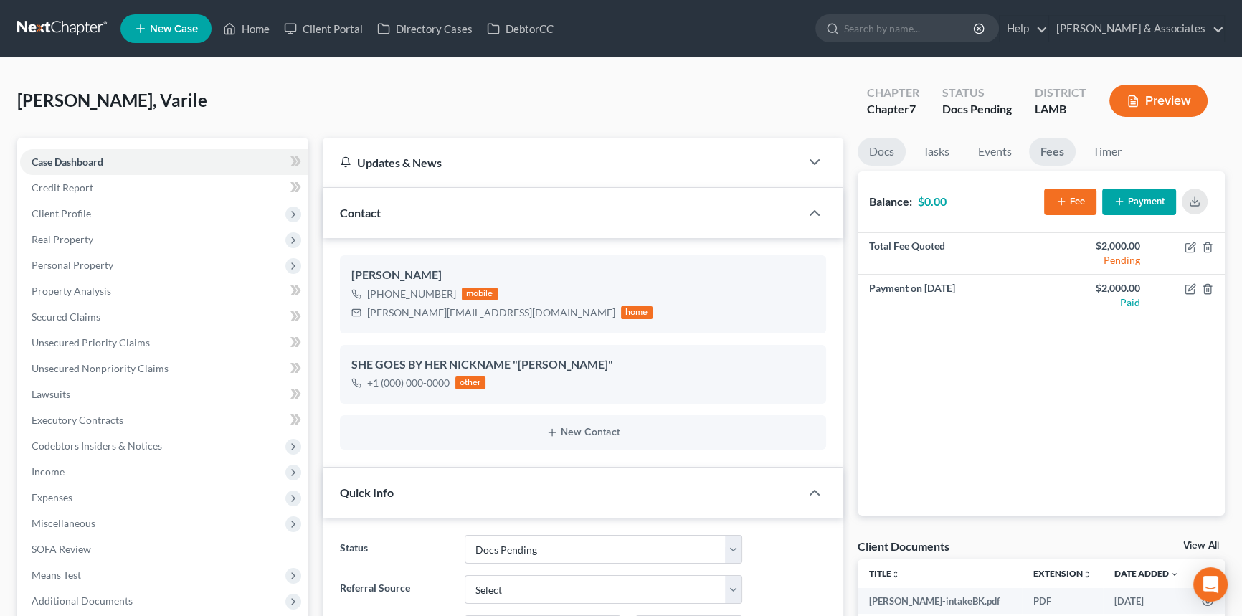
click at [891, 148] on link "Docs" at bounding box center [881, 152] width 48 height 28
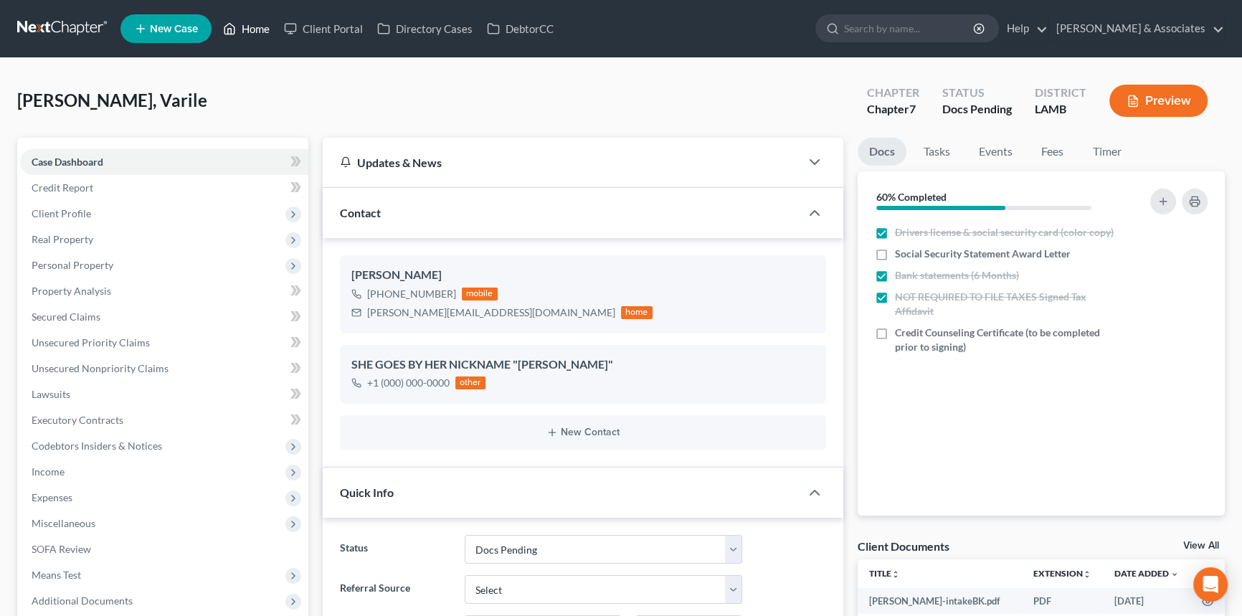
click at [250, 26] on link "Home" at bounding box center [246, 29] width 61 height 26
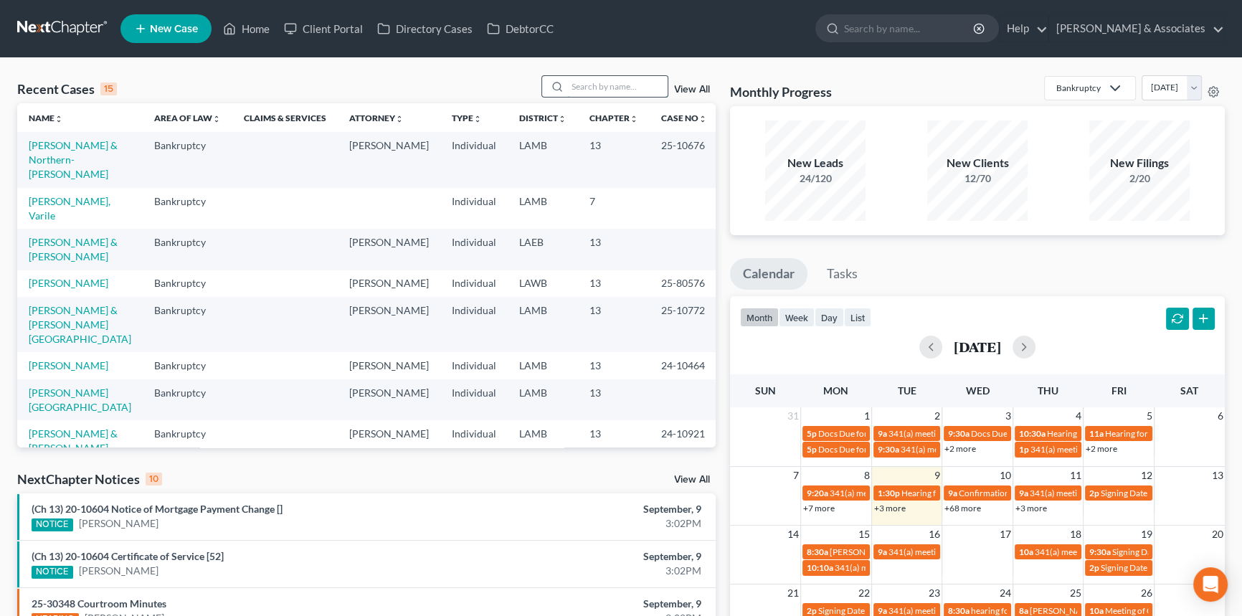
click at [591, 85] on input "search" at bounding box center [617, 86] width 100 height 21
type input "connor"
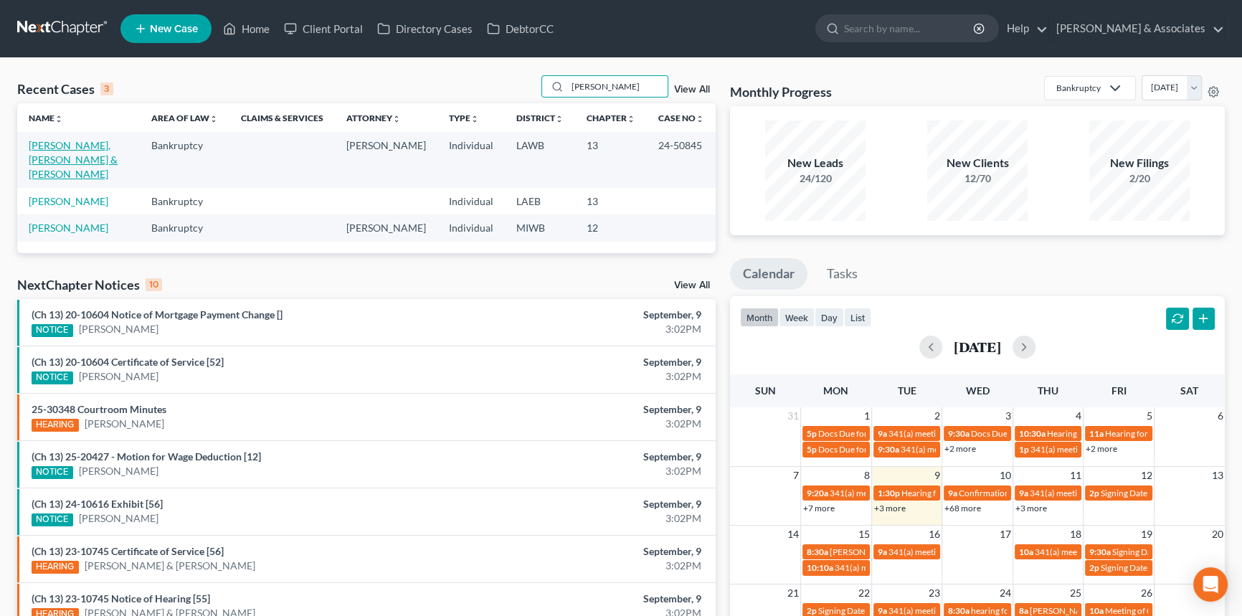
click at [87, 140] on link "Phillips, Connor & Samantha" at bounding box center [73, 159] width 89 height 41
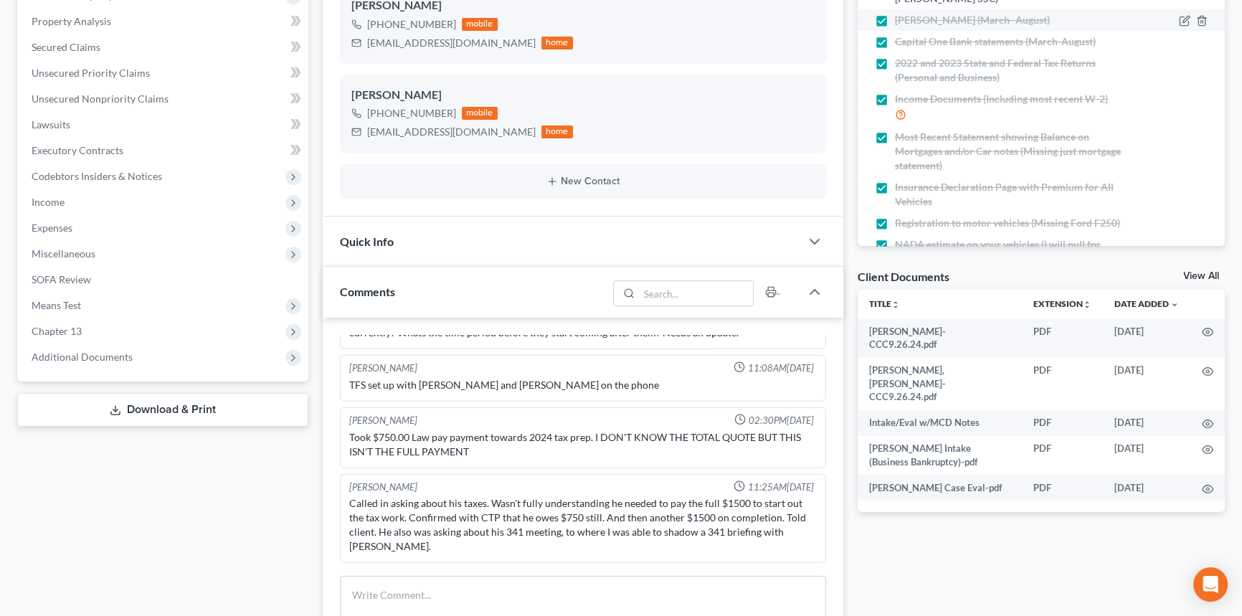
scroll to position [9, 0]
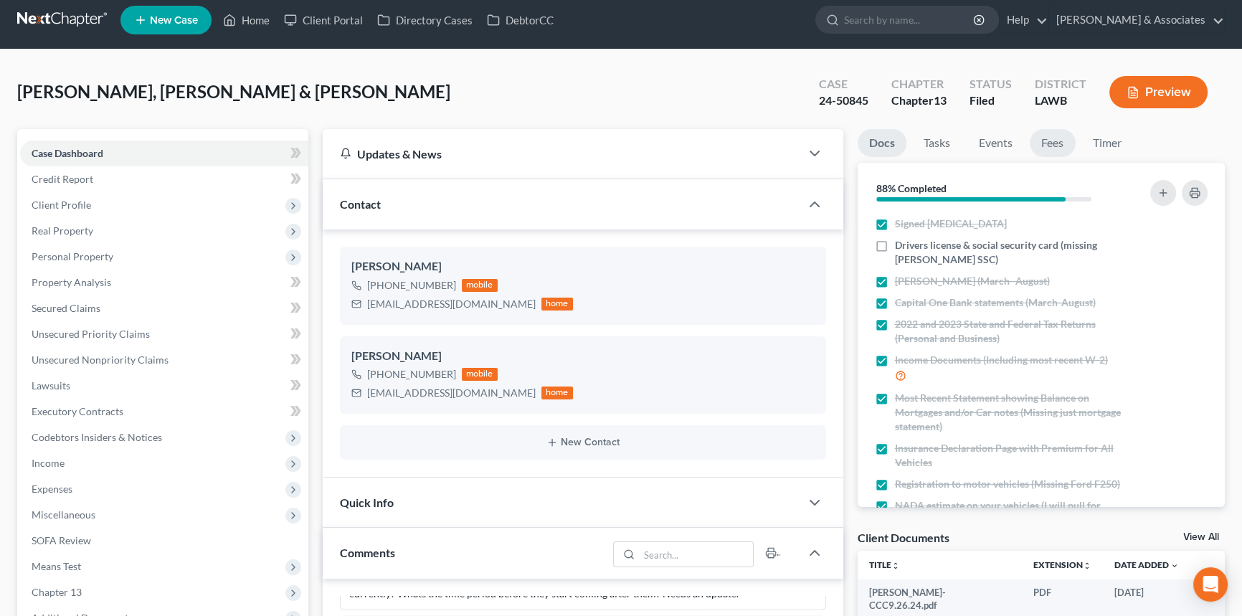
click at [1039, 145] on link "Fees" at bounding box center [1052, 143] width 46 height 28
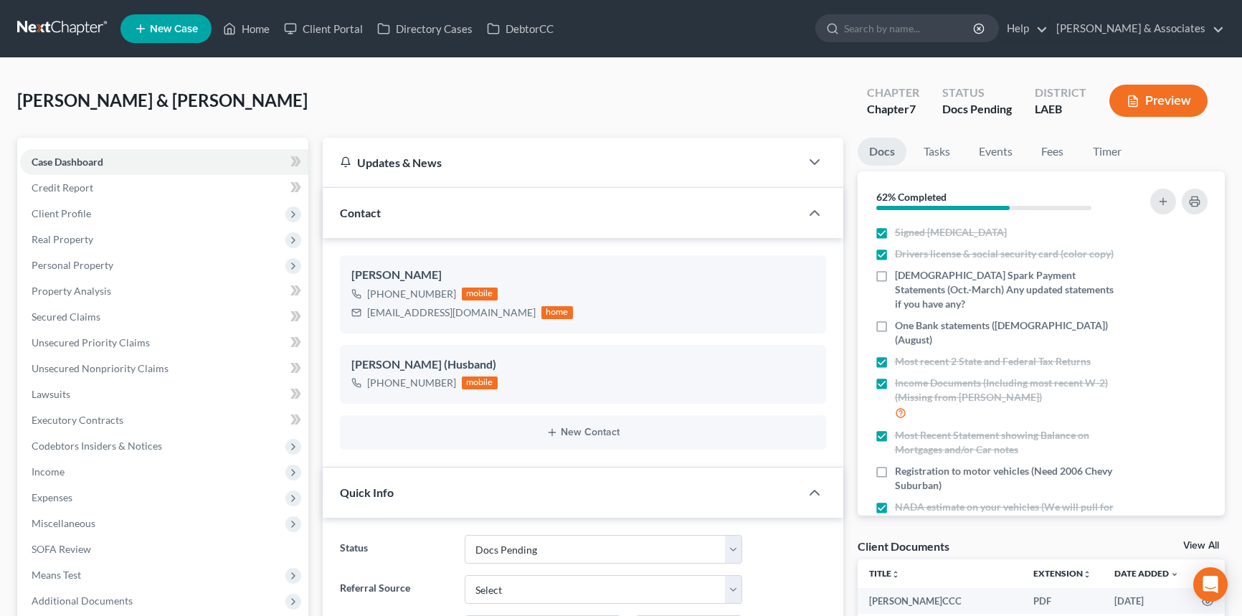
select select "6"
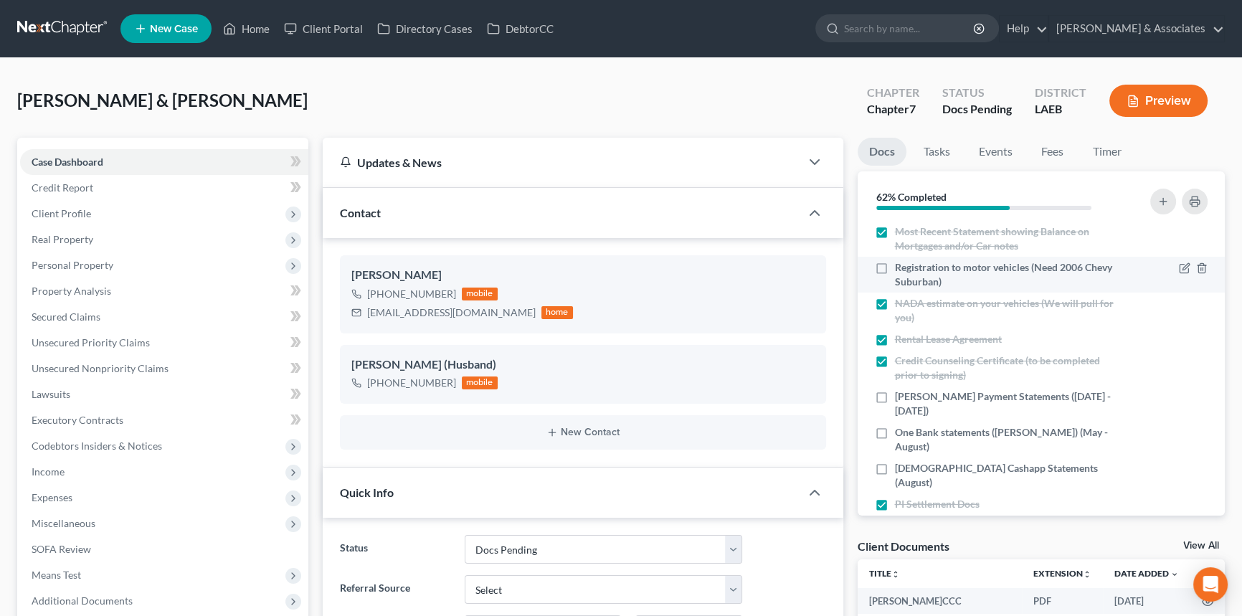
click at [893, 260] on div "Registration to motor vehicles (Need 2006 Chevy Suburban)" at bounding box center [998, 274] width 246 height 29
click at [895, 260] on label "Registration to motor vehicles (Need 2006 Chevy Suburban)" at bounding box center [1008, 274] width 226 height 29
click at [900, 260] on input "Registration to motor vehicles (Need 2006 Chevy Suburban)" at bounding box center [904, 264] width 9 height 9
checkbox input "true"
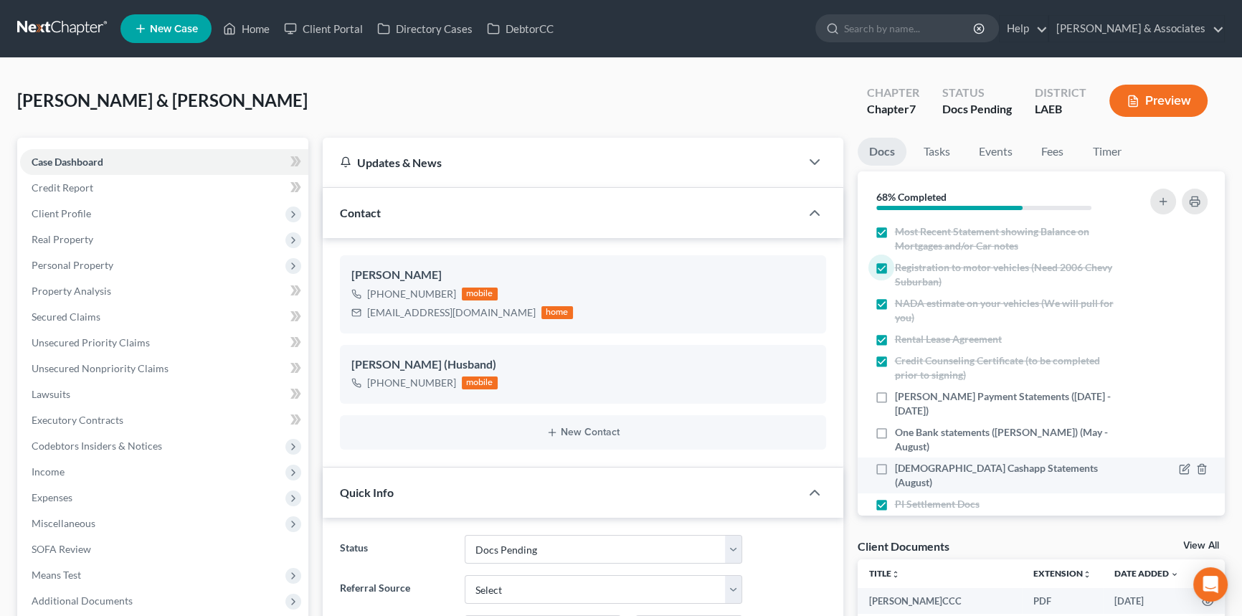
click at [895, 461] on label "Tabbatha Cashapp Statements (August)" at bounding box center [1008, 475] width 226 height 29
click at [900, 461] on input "Tabbatha Cashapp Statements (August)" at bounding box center [904, 465] width 9 height 9
checkbox input "true"
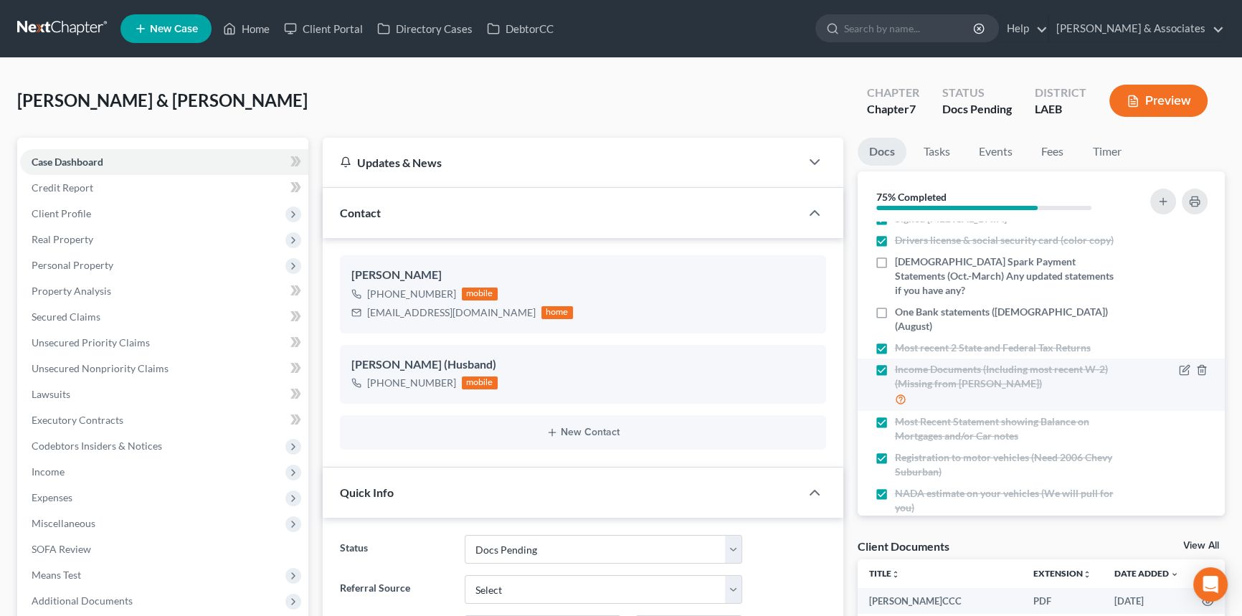
scroll to position [0, 0]
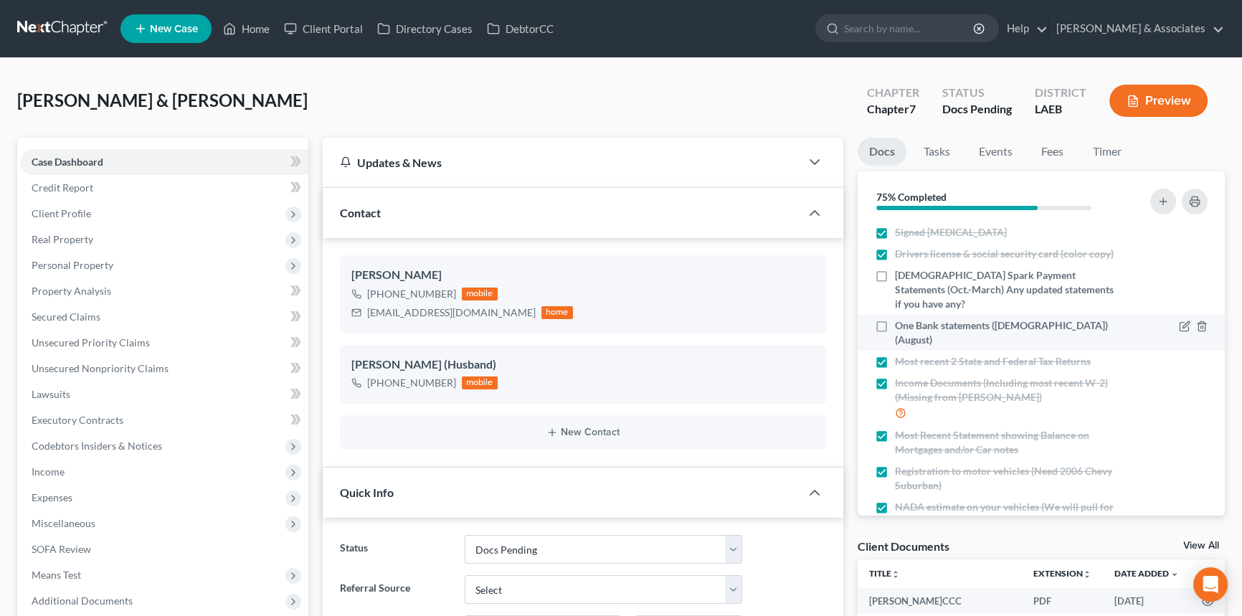
click at [895, 318] on label "One Bank statements (Tabbatha) (August)" at bounding box center [1008, 332] width 226 height 29
click at [900, 318] on input "One Bank statements (Tabbatha) (August)" at bounding box center [904, 322] width 9 height 9
checkbox input "true"
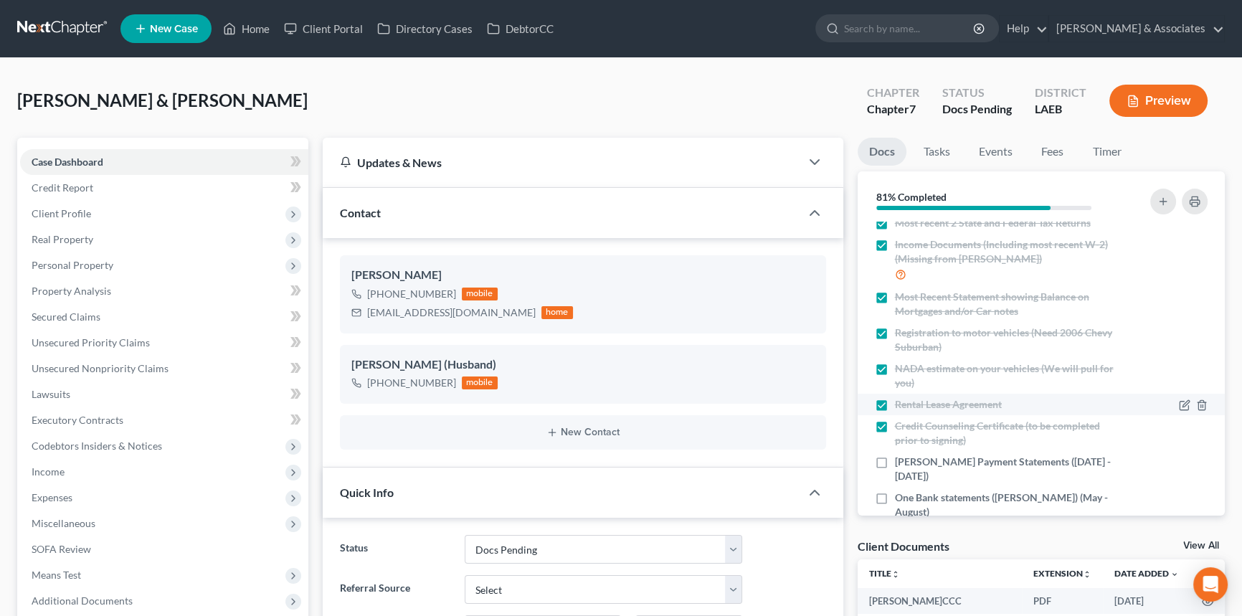
scroll to position [204, 0]
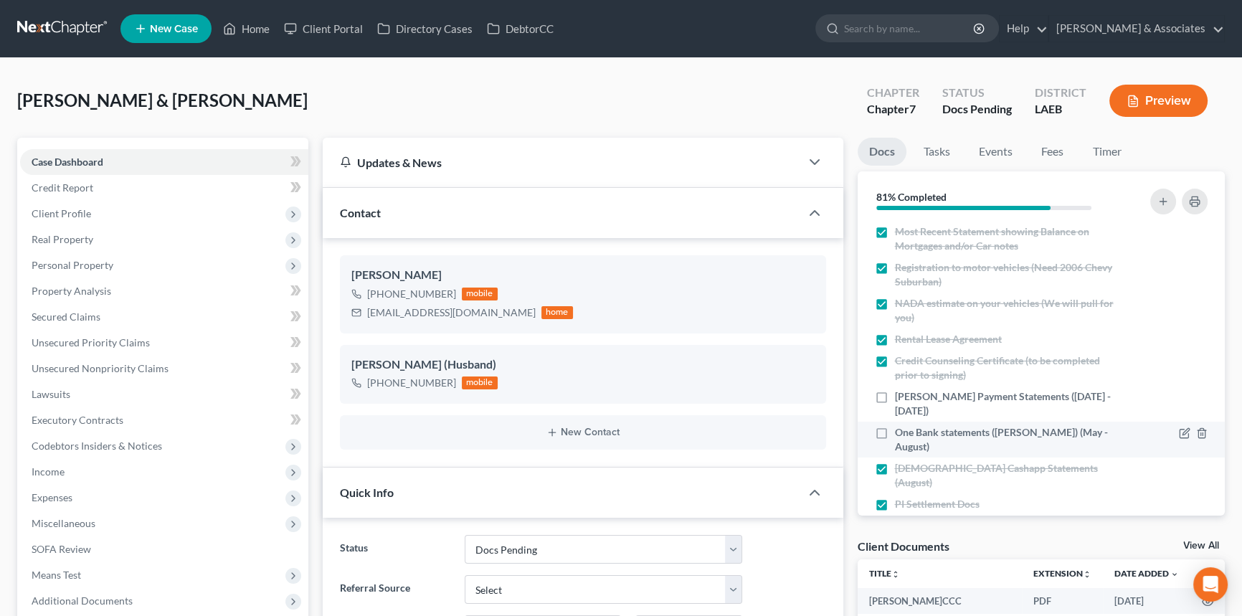
click at [895, 425] on label "One Bank statements (Donald) (May - August)" at bounding box center [1008, 439] width 226 height 29
click at [900, 425] on input "One Bank statements (Donald) (May - August)" at bounding box center [904, 429] width 9 height 9
checkbox input "true"
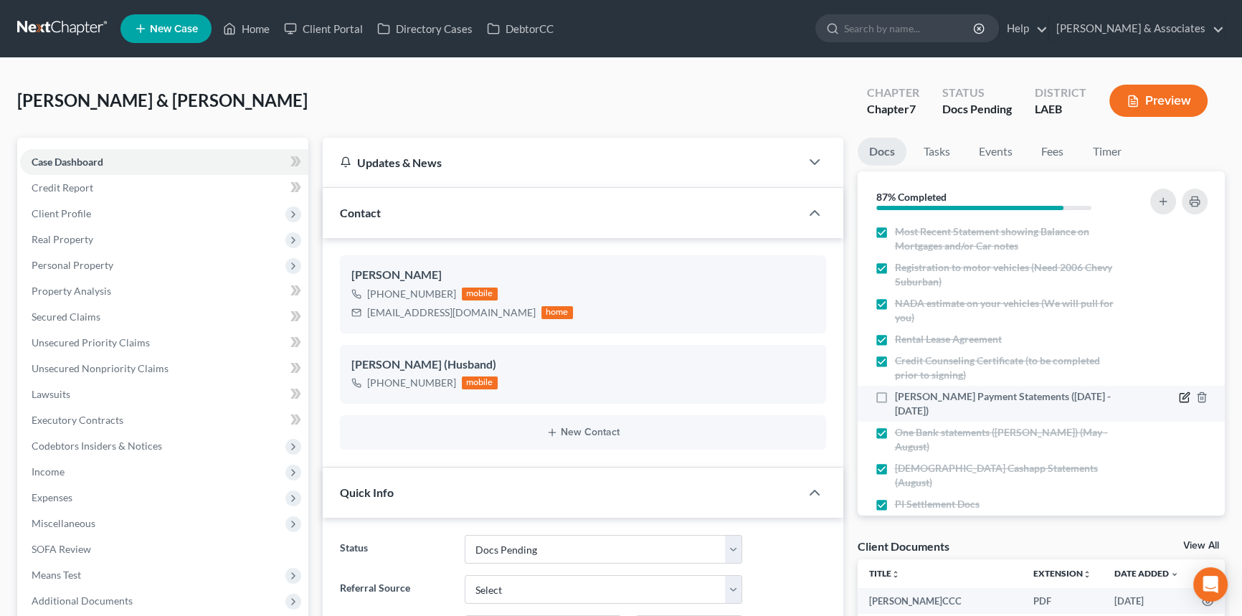
click at [1178, 391] on icon "button" at bounding box center [1183, 396] width 11 height 11
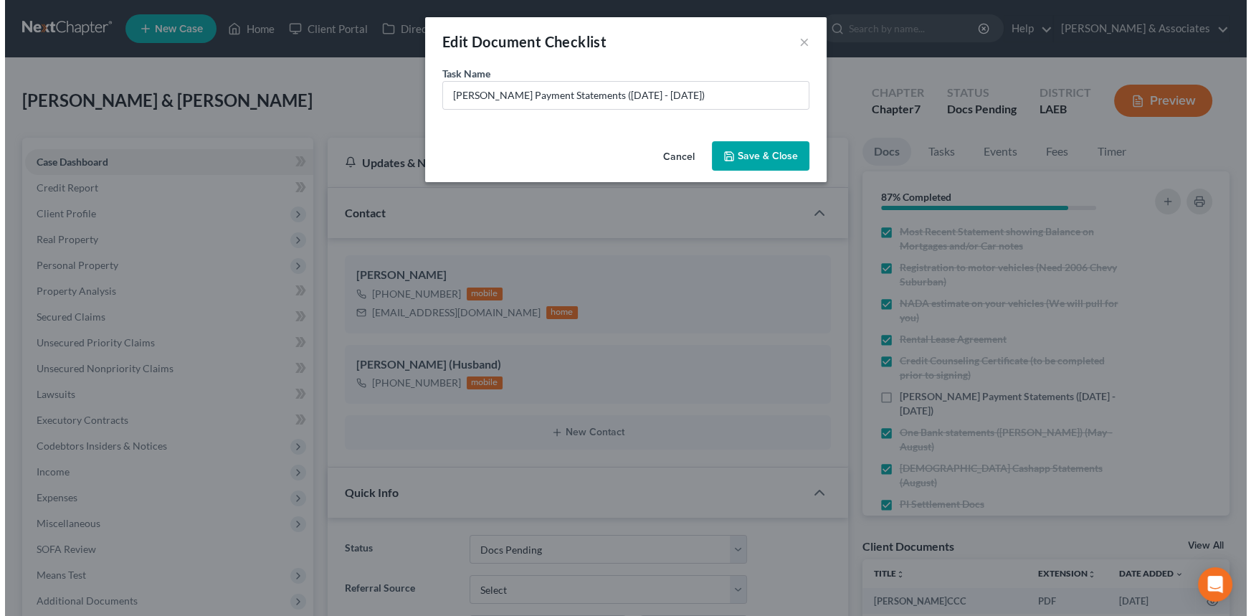
scroll to position [2017, 0]
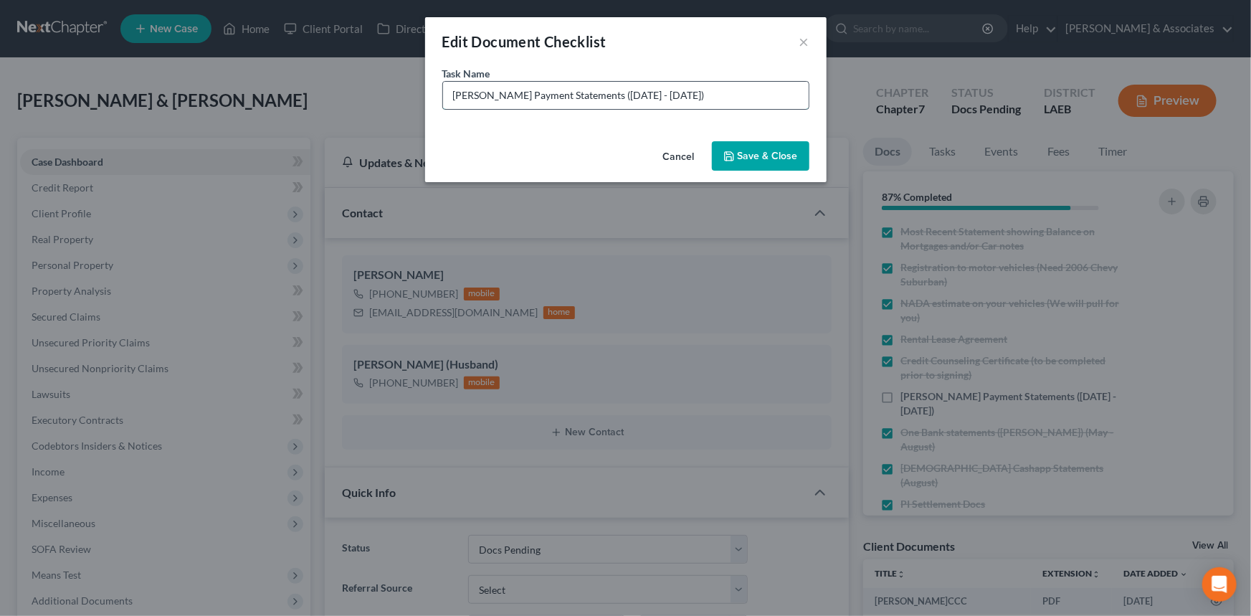
click at [709, 99] on input "Donald Spark Payment Statements (April 1st - June 30)" at bounding box center [626, 95] width 366 height 27
type input "Donald Spark Payment Statements (April 1st - June 30) & August 23rd - Current"
click at [777, 161] on button "Save & Close" at bounding box center [760, 156] width 97 height 30
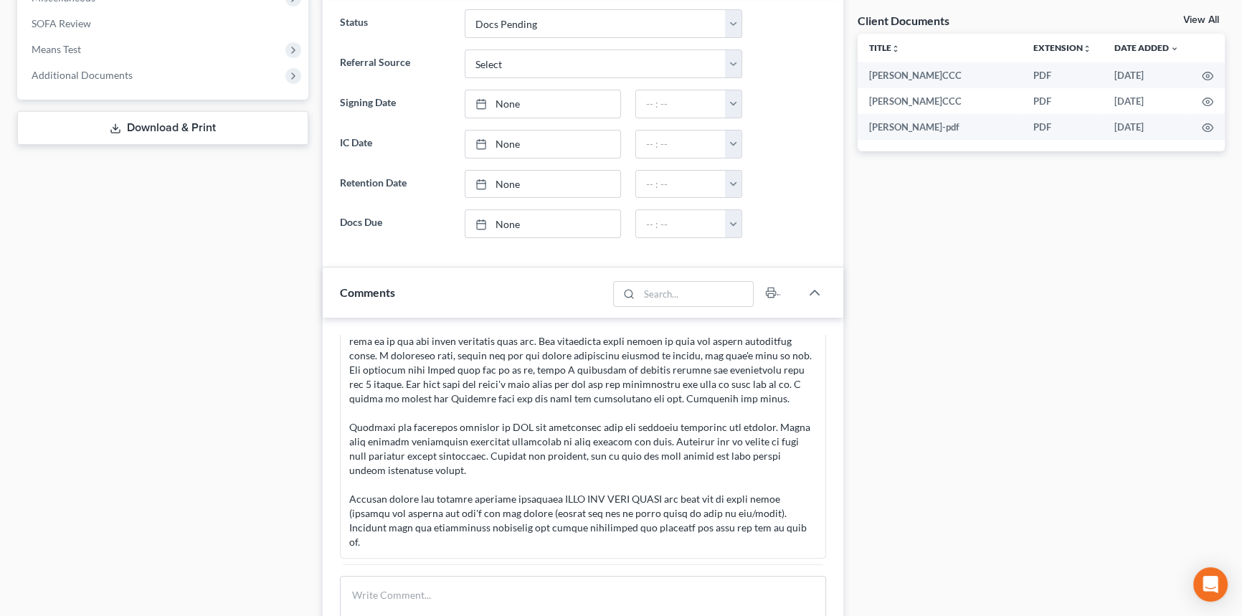
scroll to position [717, 0]
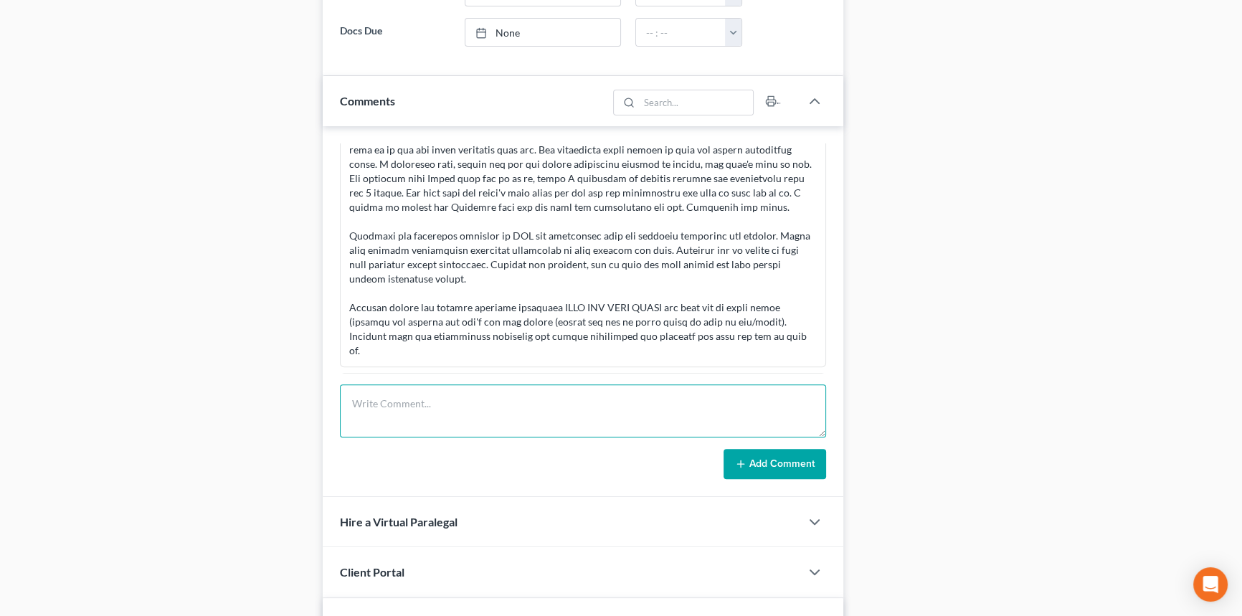
click at [459, 413] on textarea at bounding box center [583, 410] width 486 height 53
type textarea "processed docs and informed clients we are only now missing donald's spark pays…"
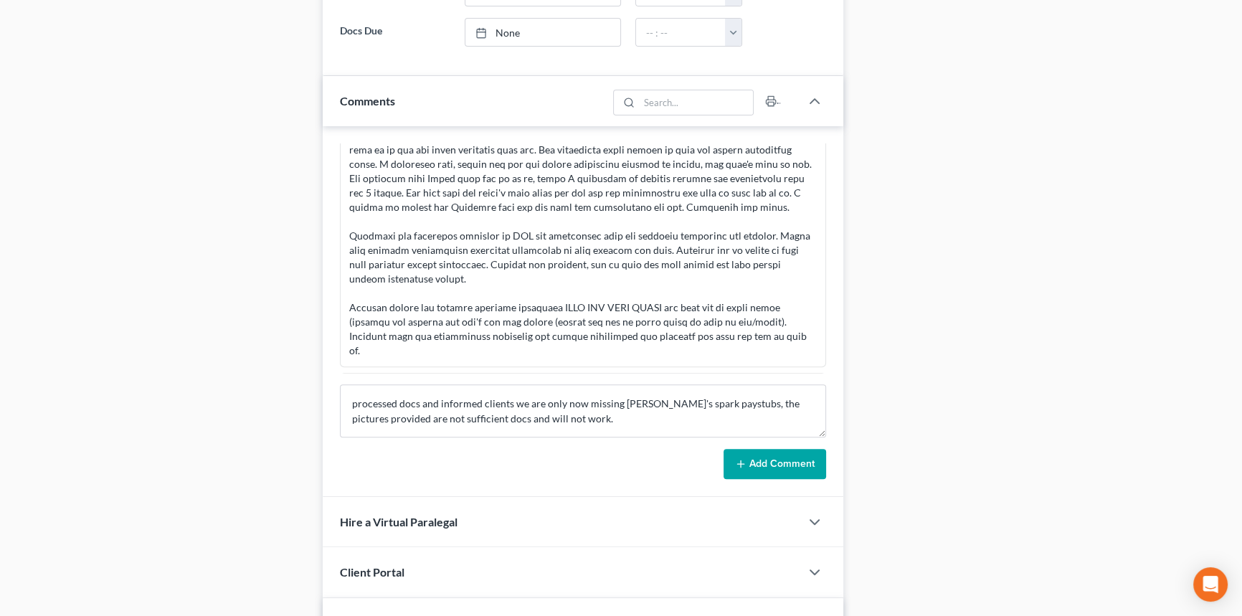
click at [738, 465] on icon at bounding box center [740, 463] width 11 height 11
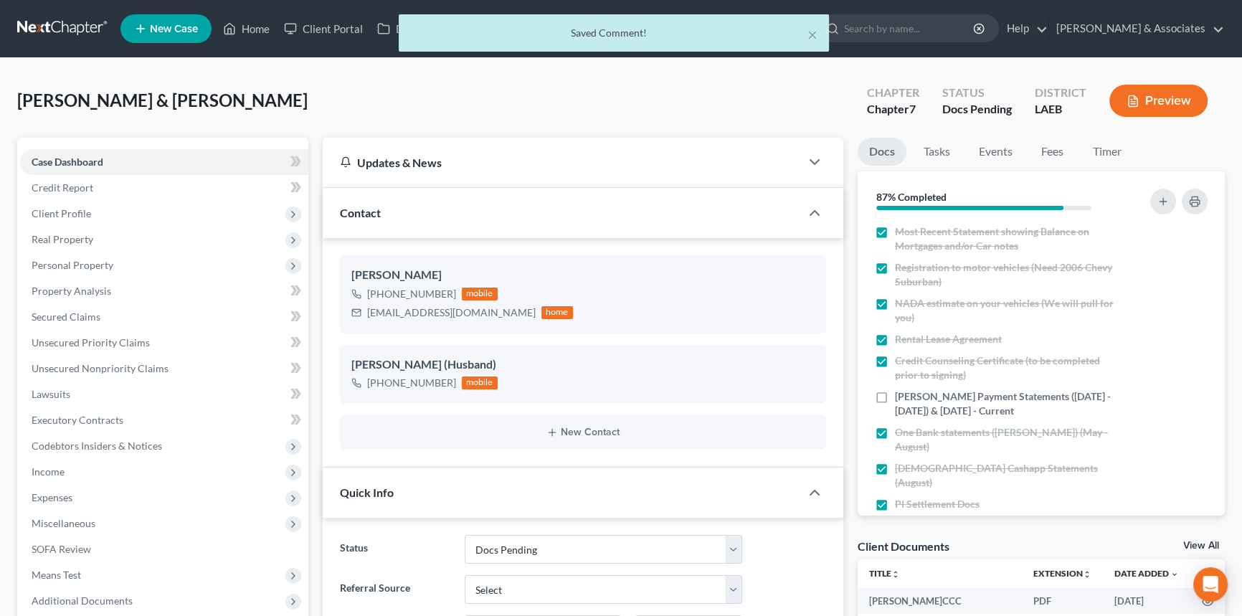
scroll to position [0, 0]
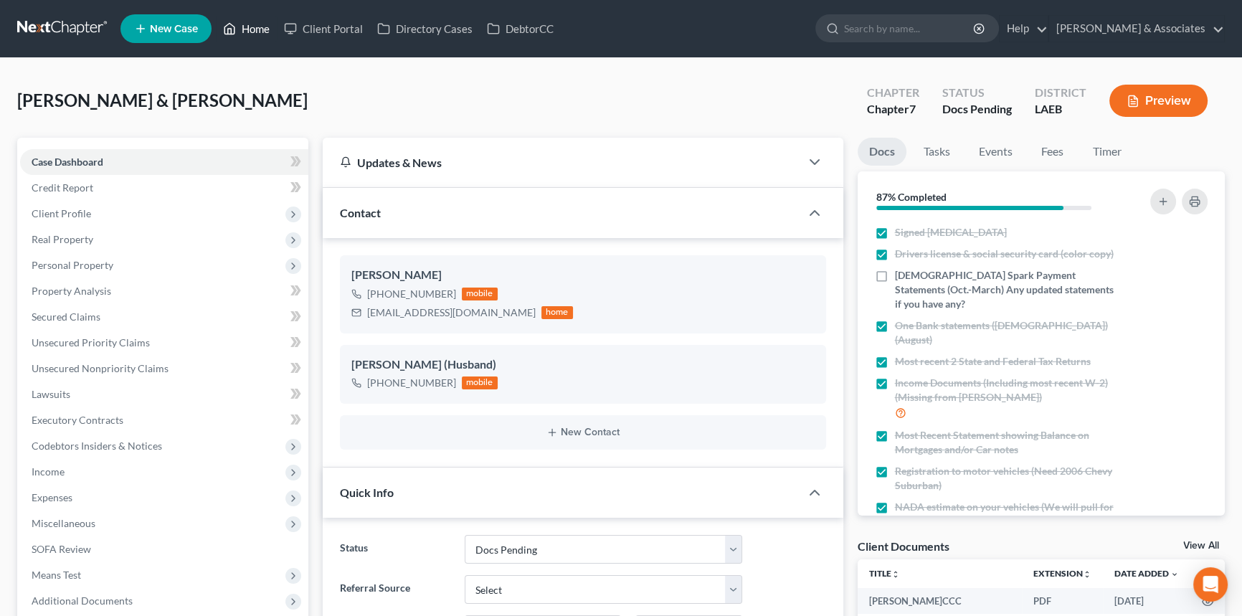
click at [245, 32] on link "Home" at bounding box center [246, 29] width 61 height 26
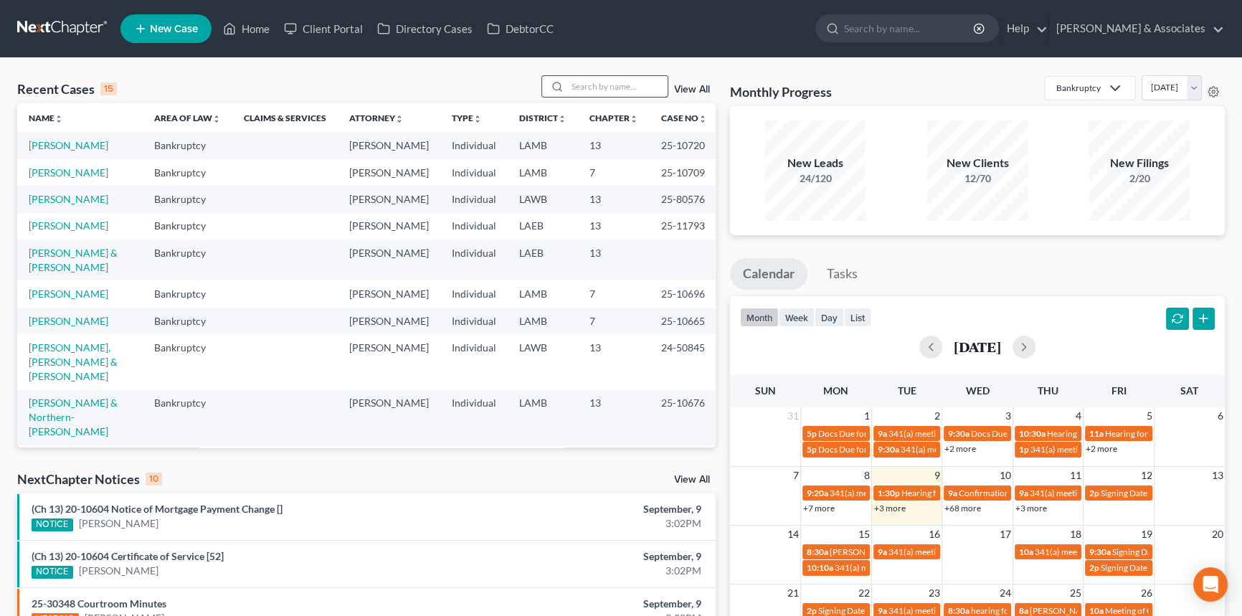
click at [629, 78] on input "search" at bounding box center [617, 86] width 100 height 21
type input "rimes"
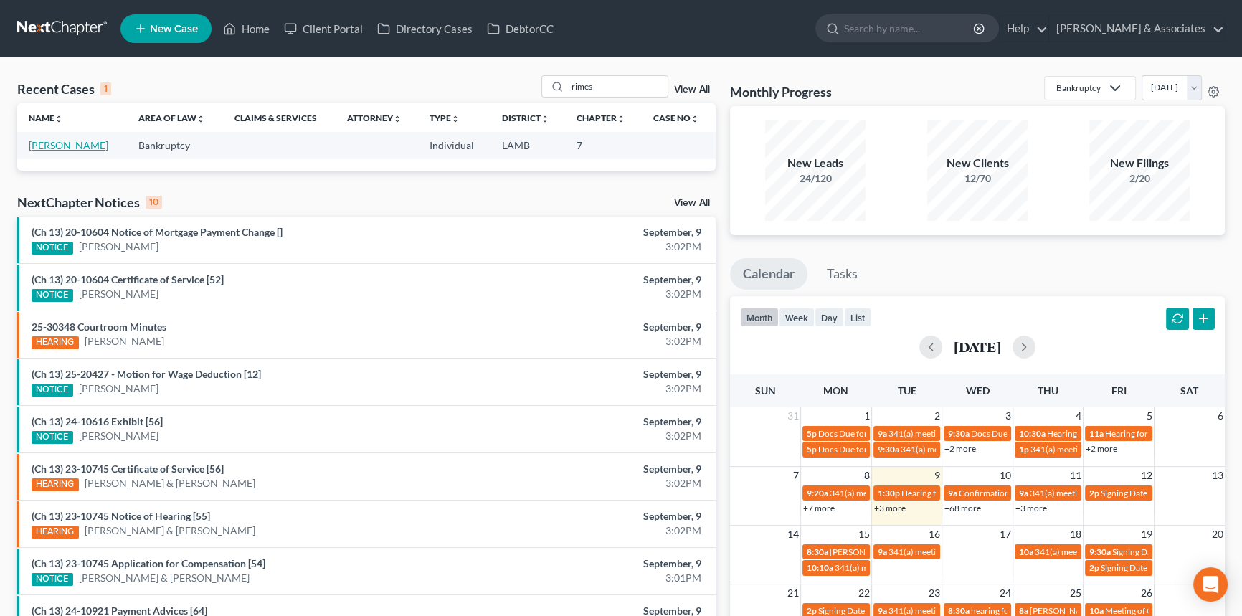
click at [66, 146] on link "Rimes, Valerie" at bounding box center [69, 145] width 80 height 12
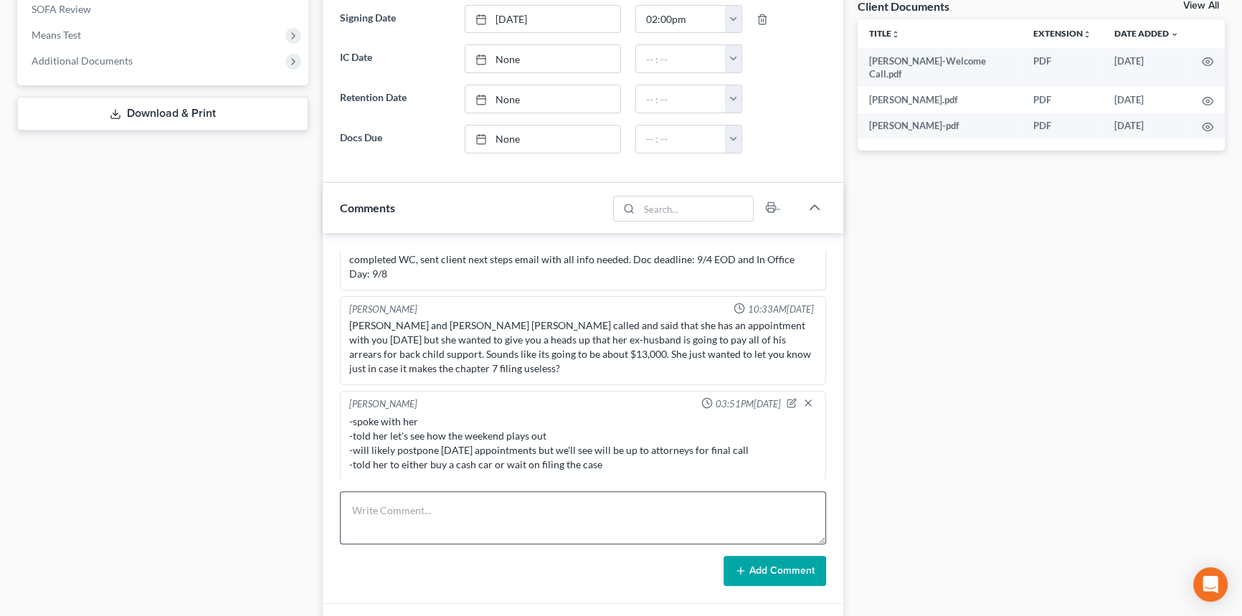
scroll to position [586, 0]
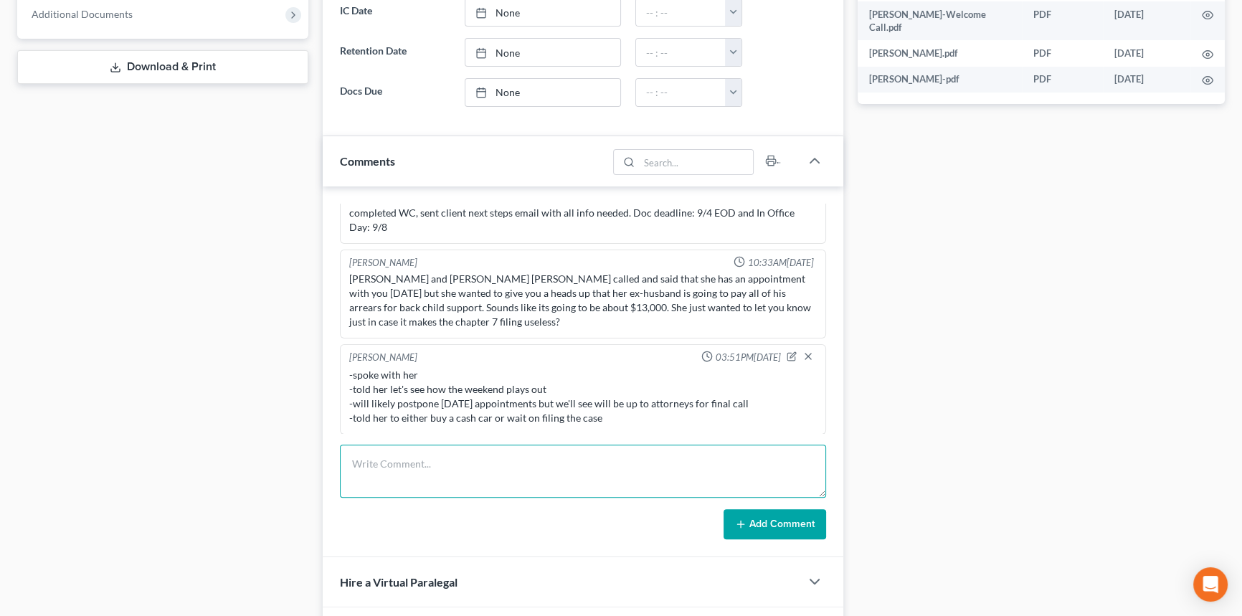
click at [451, 461] on textarea at bounding box center [583, 470] width 486 height 53
type textarea "-client called office to touch base with me, left message with CAP...said she D…"
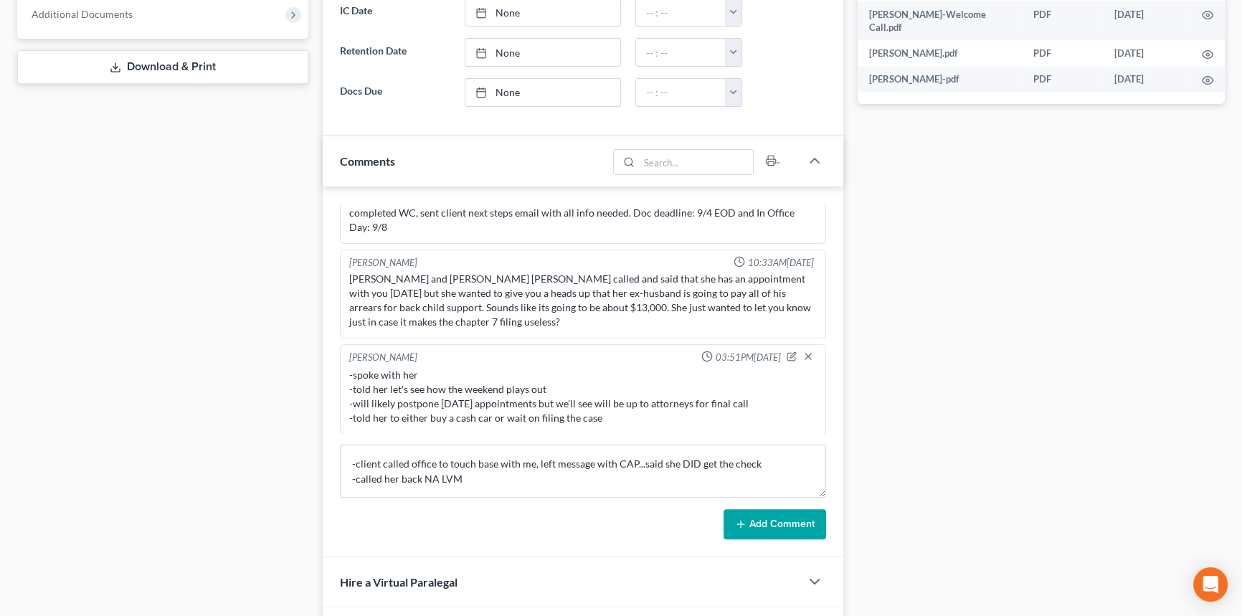
click at [773, 517] on button "Add Comment" at bounding box center [774, 524] width 103 height 30
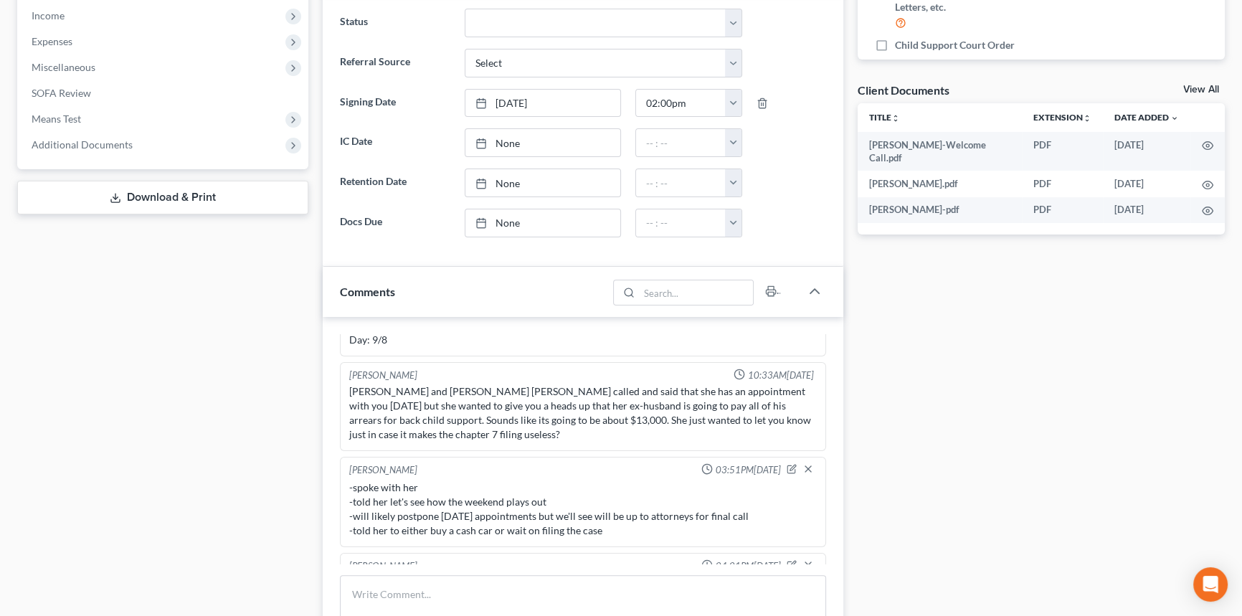
scroll to position [260, 0]
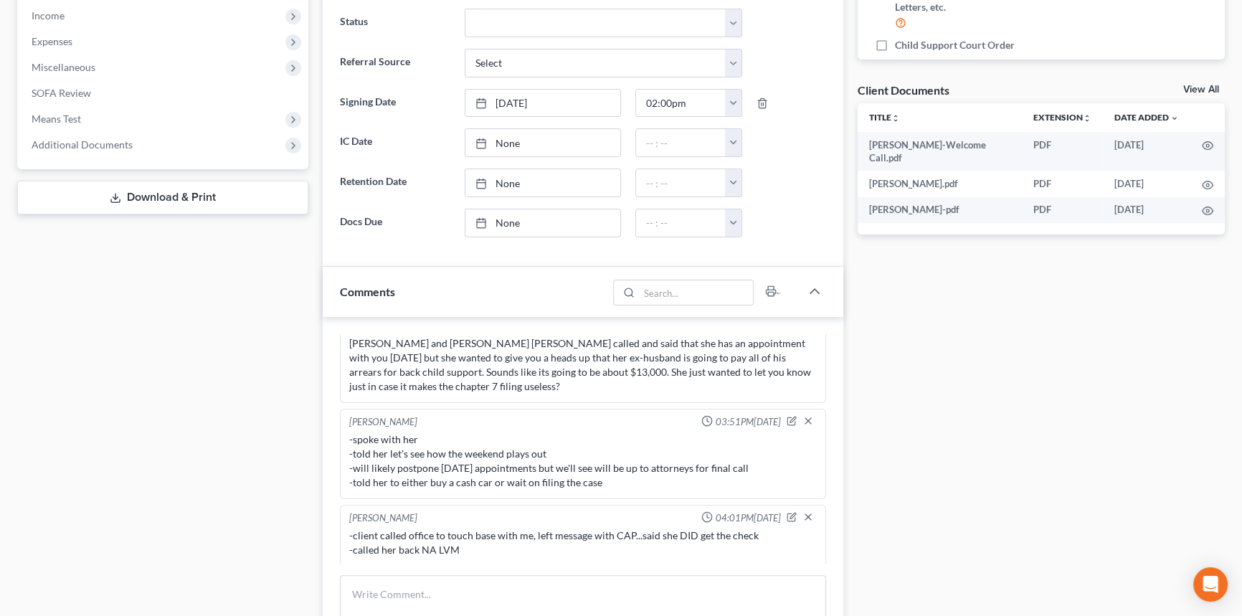
click at [775, 511] on div "Alayna Harper 04:01PM, 09/09/2025" at bounding box center [582, 518] width 473 height 14
drag, startPoint x: 778, startPoint y: 510, endPoint x: 776, endPoint y: 518, distance: 8.2
click at [786, 512] on icon "button" at bounding box center [791, 517] width 10 height 10
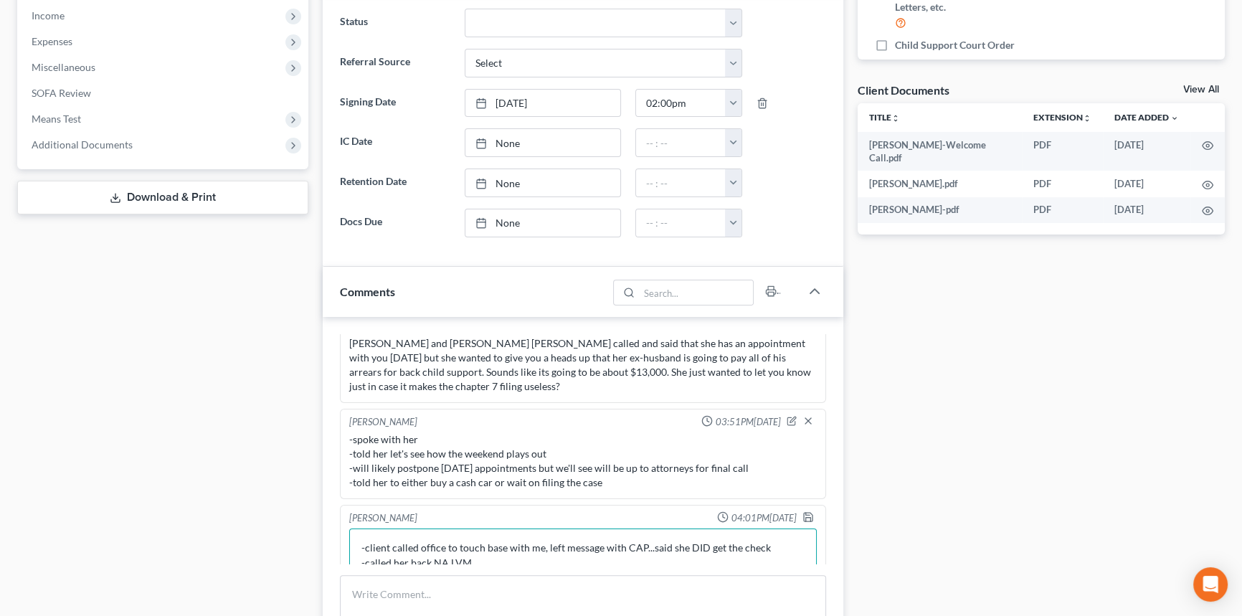
click at [473, 559] on textarea "-client called office to touch base with me, left message with CAP...said she D…" at bounding box center [582, 554] width 467 height 53
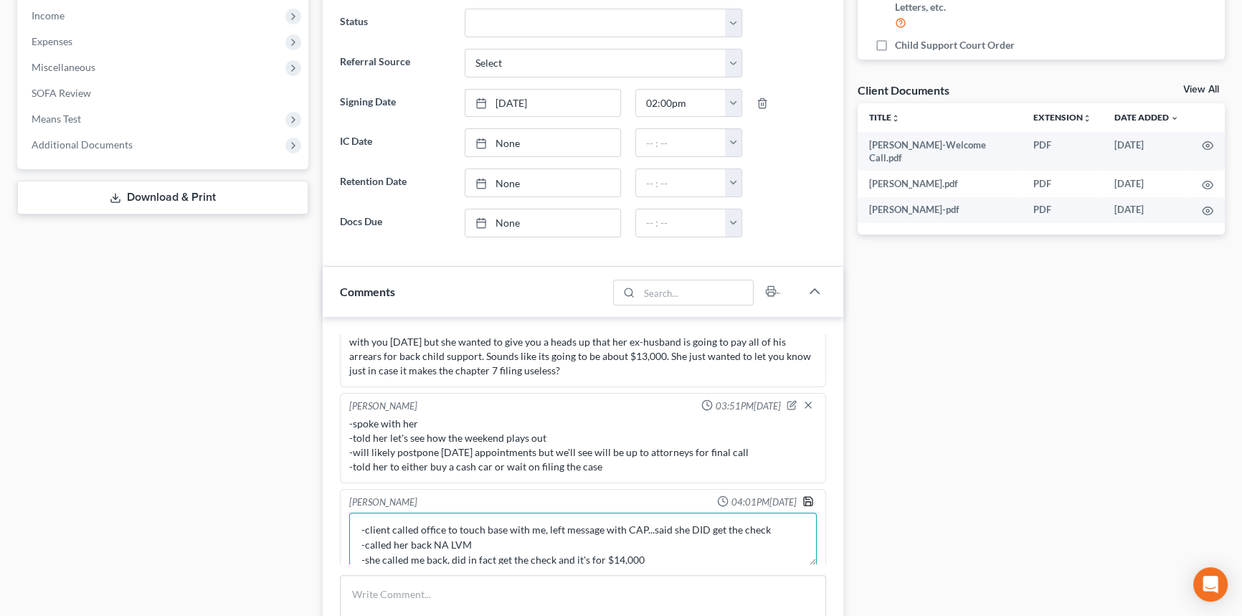
type textarea "-client called office to touch base with me, left message with CAP...said she D…"
click at [802, 495] on icon "button" at bounding box center [807, 500] width 11 height 11
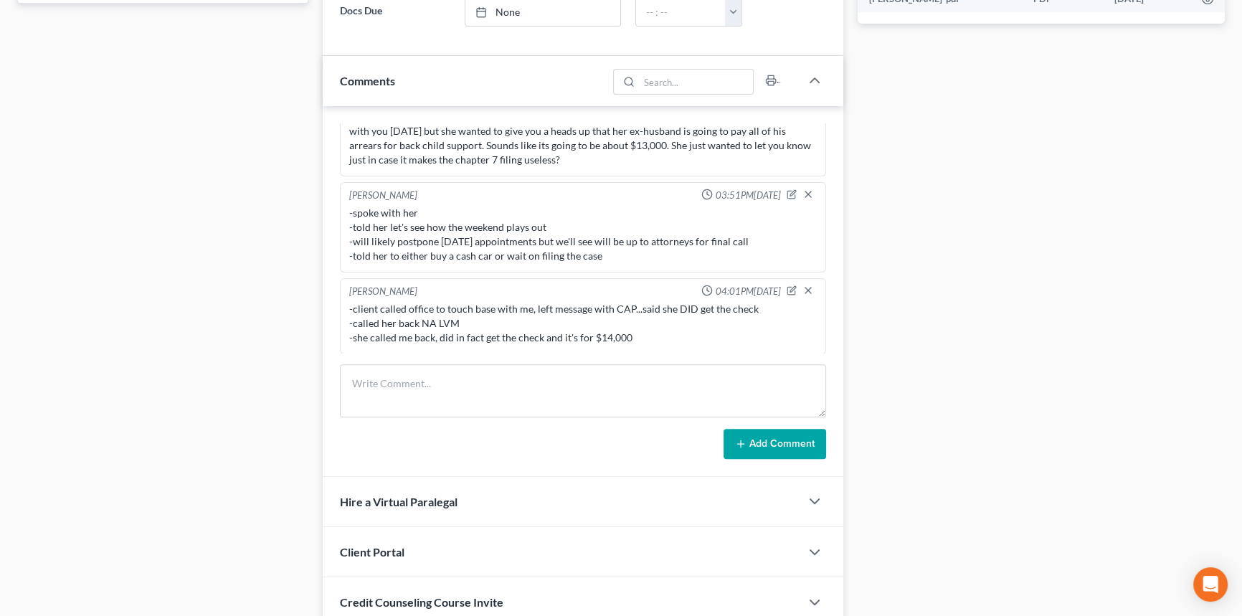
scroll to position [717, 0]
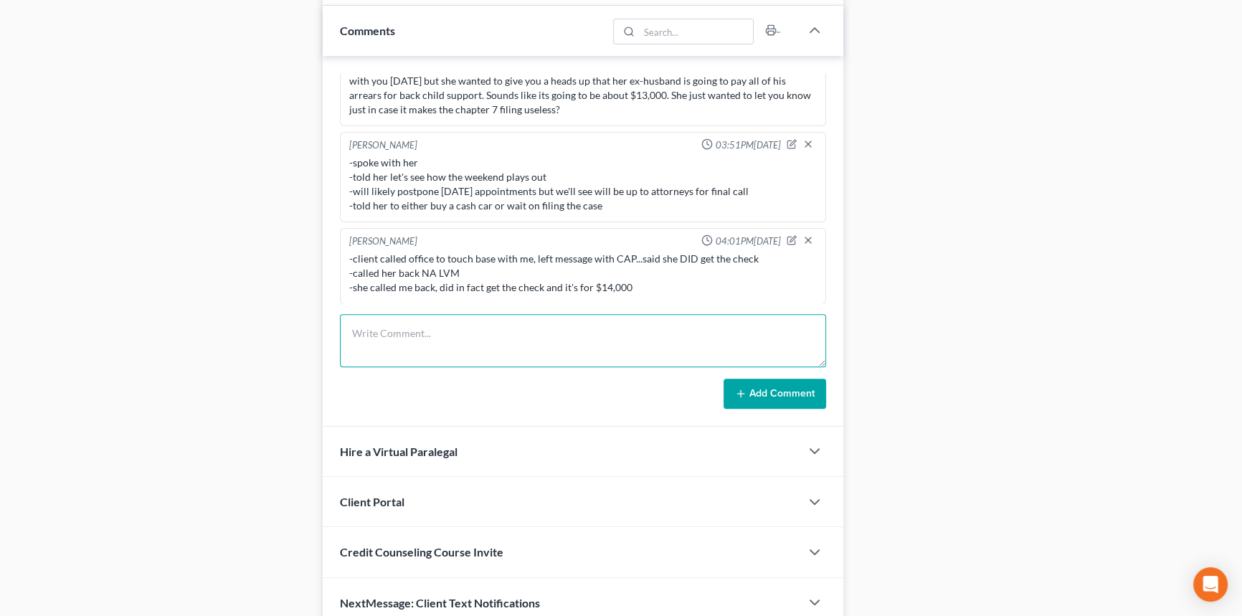
click at [444, 343] on textarea at bounding box center [583, 340] width 486 height 53
paste textarea "Her baby daddy did in fact pay her the $14,000 in back owed child support over …"
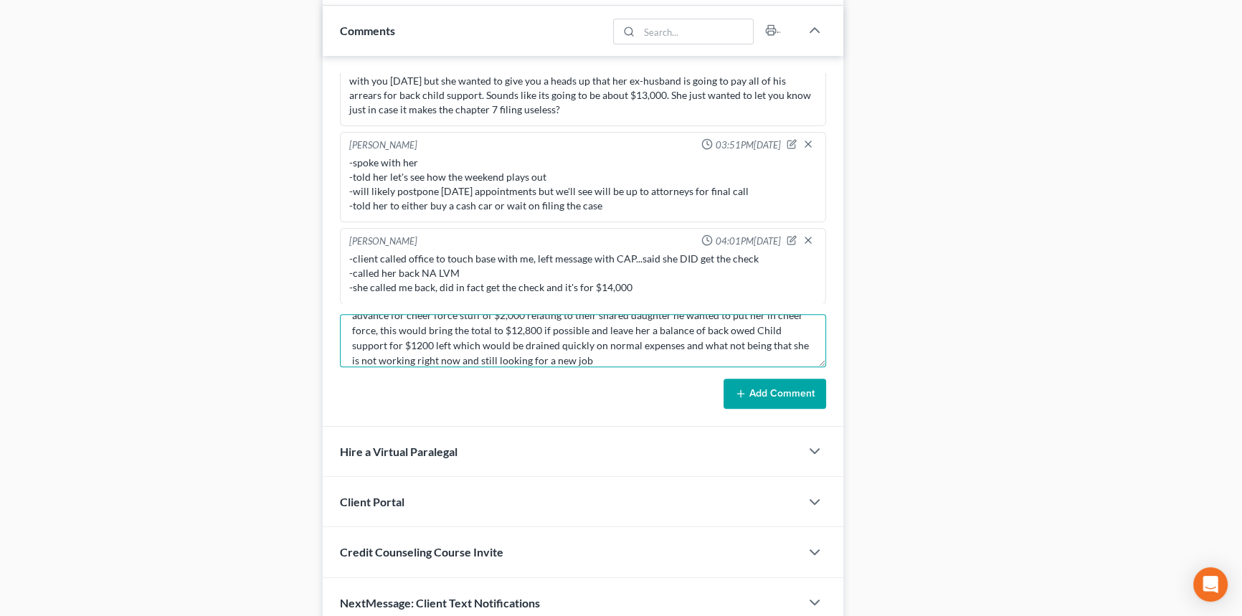
scroll to position [0, 0]
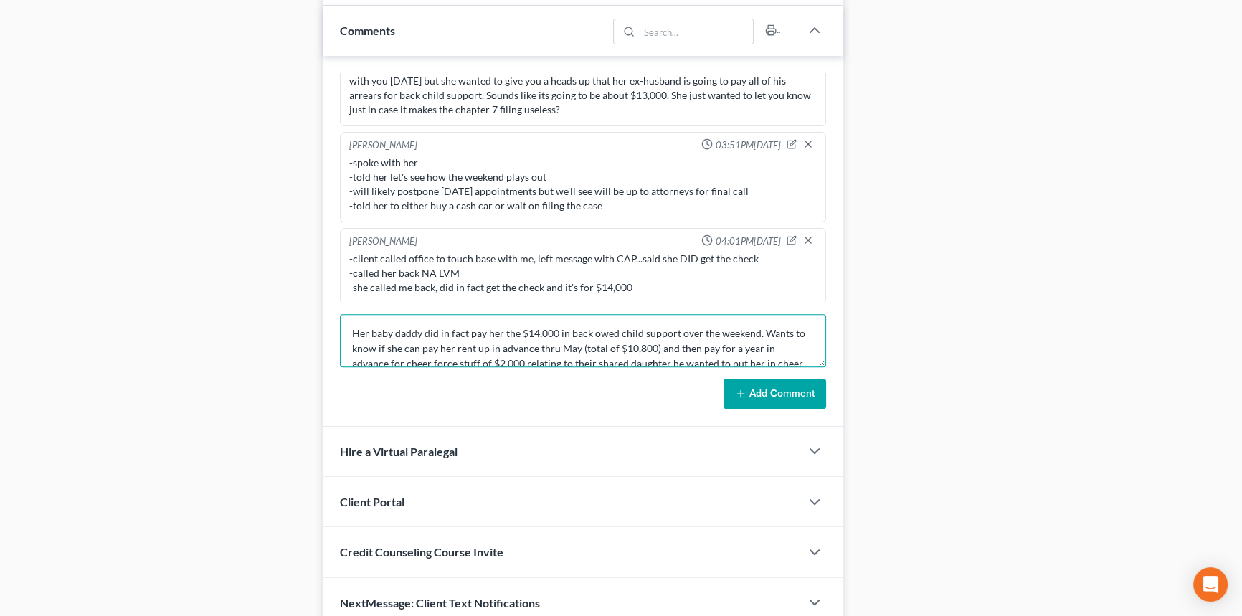
click at [342, 318] on textarea "Her baby daddy did in fact pay her the $14,000 in back owed child support over …" at bounding box center [583, 340] width 486 height 53
type textarea "She called back, spoke with her and forwarded this info to both attys. Her baby…"
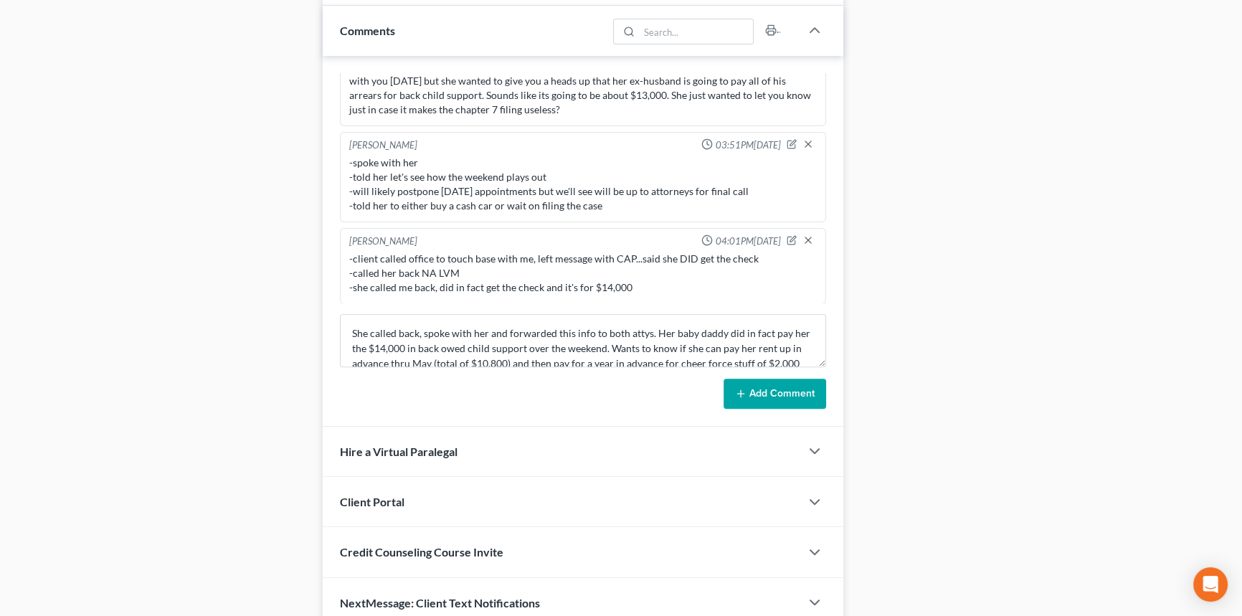
click at [746, 409] on div "Richard Prunick 10:15AM, 08/25/2025 did eval with Valerie 45000 in GUS, Quoted …" at bounding box center [583, 241] width 520 height 371
click at [752, 394] on button "Add Comment" at bounding box center [774, 393] width 103 height 30
